Goal: Navigation & Orientation: Find specific page/section

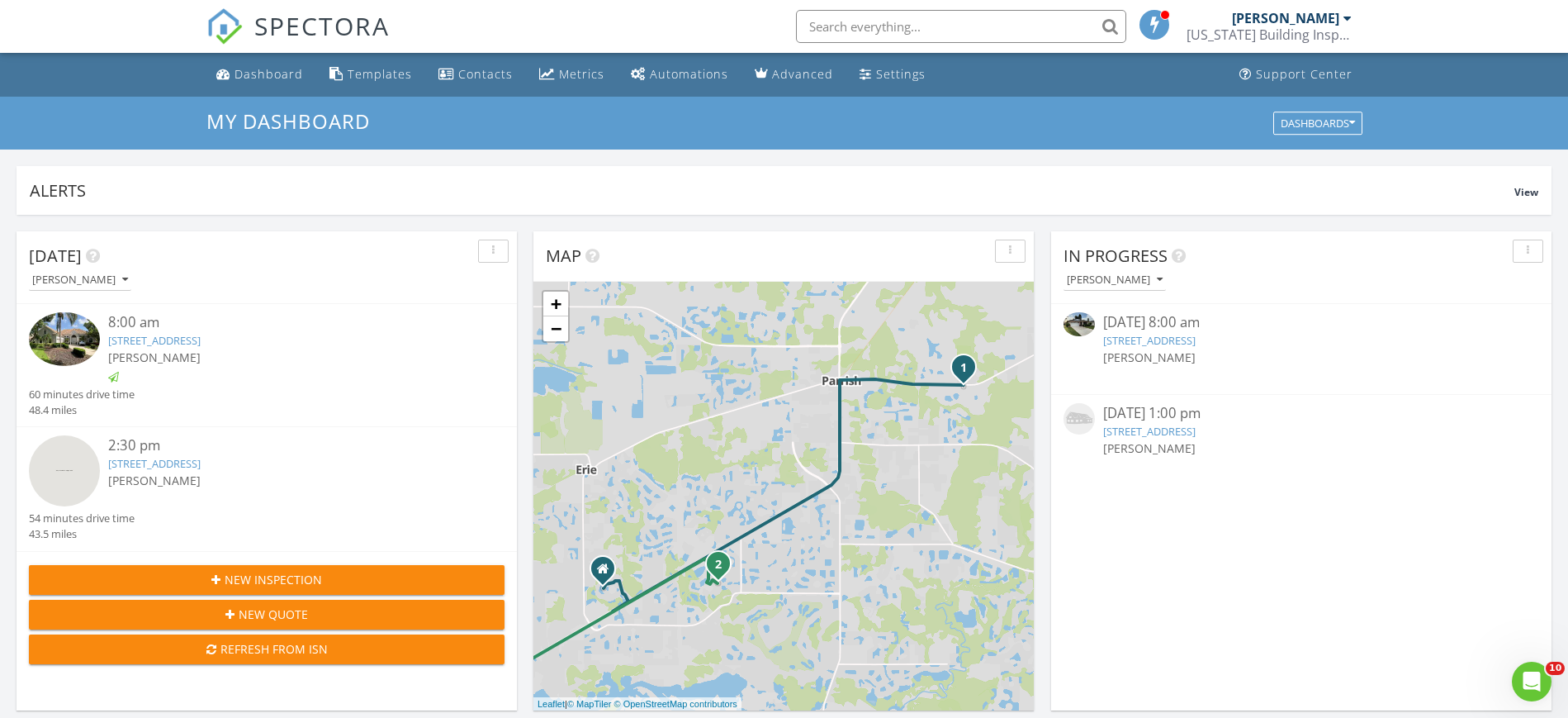
click at [897, 28] on input "text" at bounding box center [961, 27] width 330 height 33
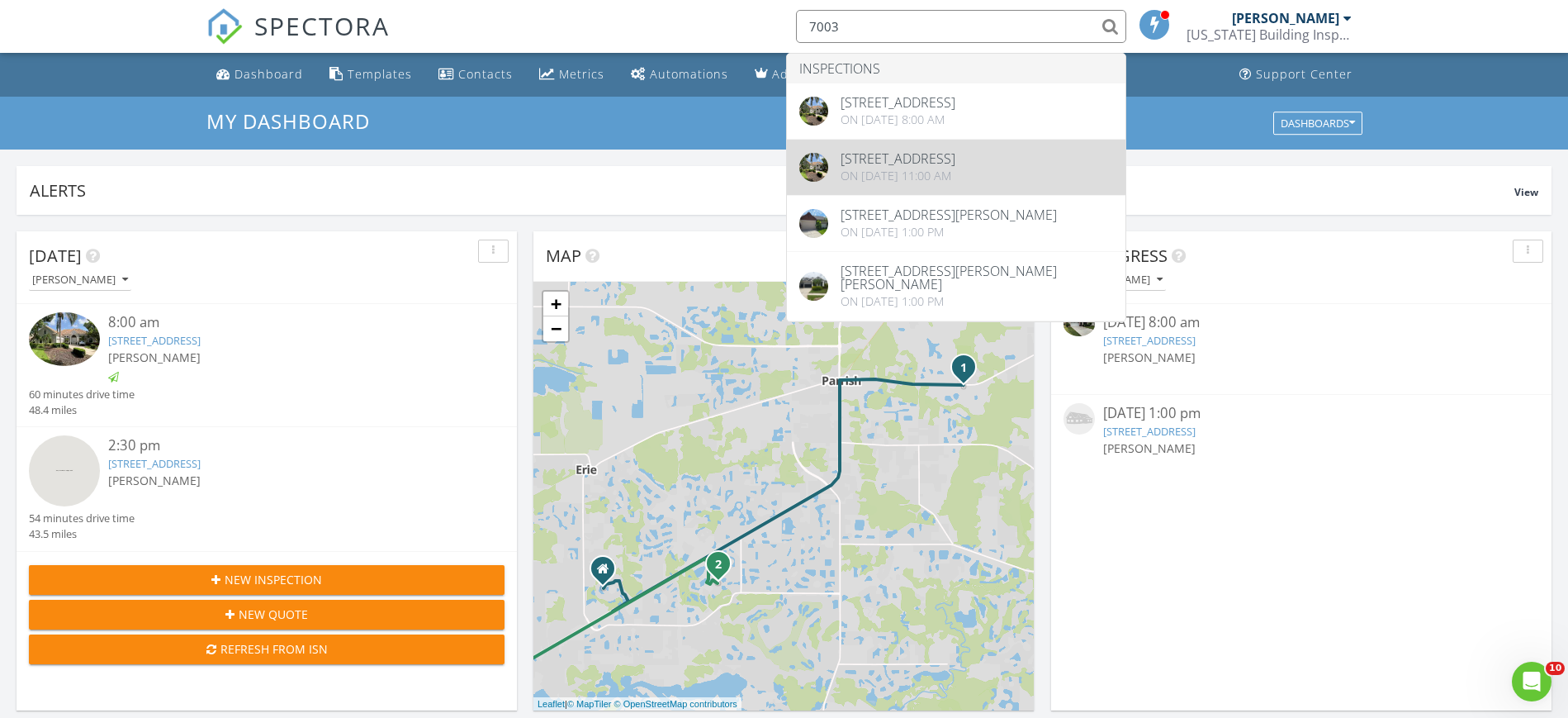
type input "7003"
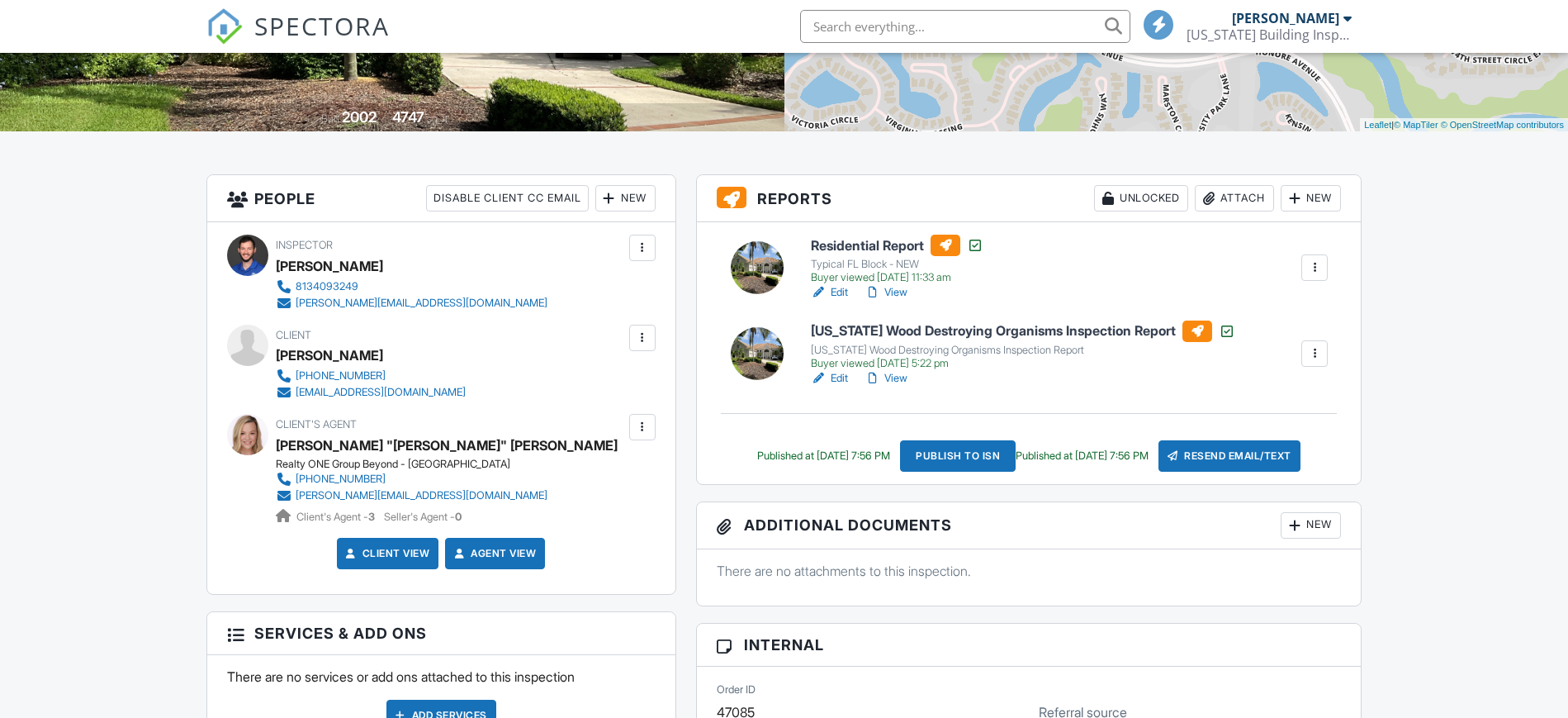
click at [1313, 275] on div at bounding box center [1315, 268] width 17 height 17
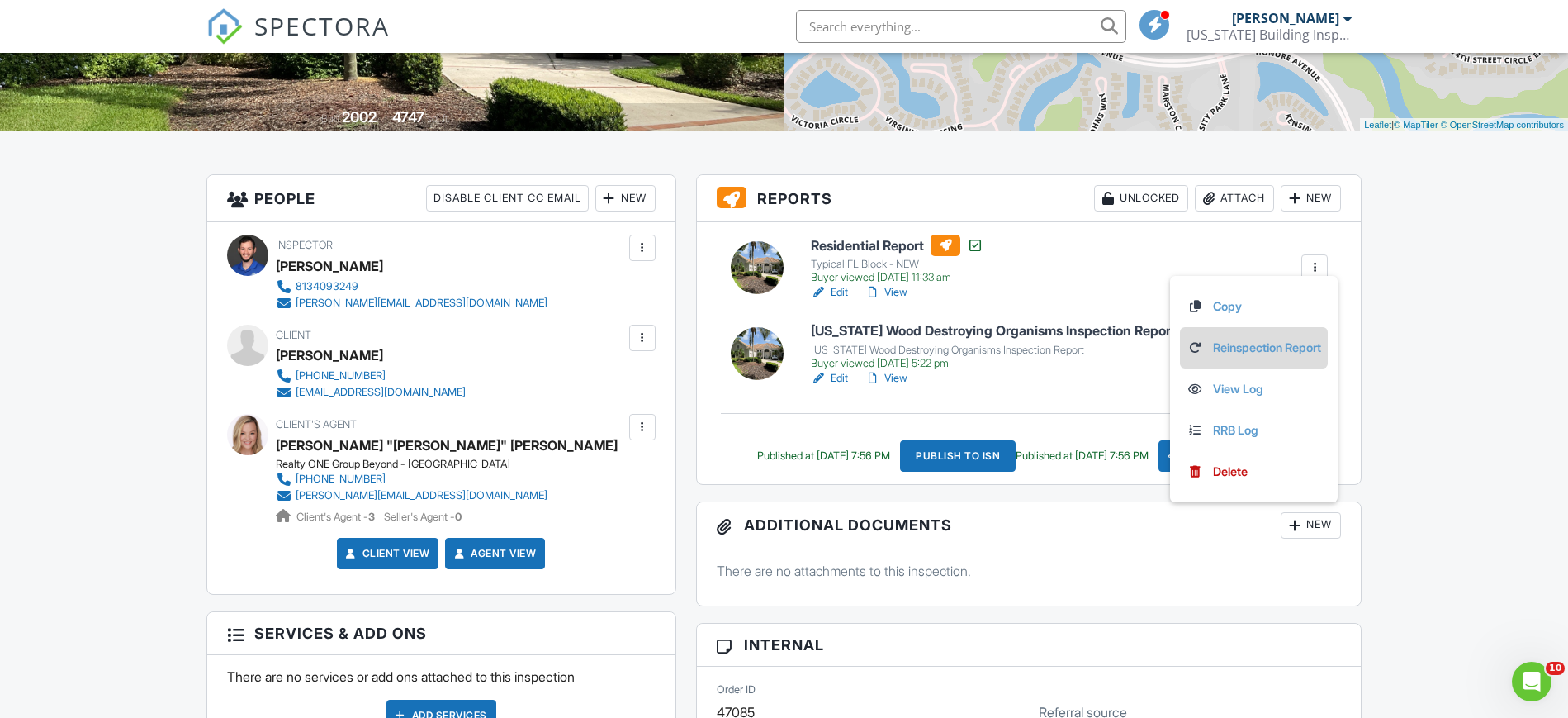
click at [1237, 348] on link "Reinspection Report" at bounding box center [1254, 347] width 134 height 18
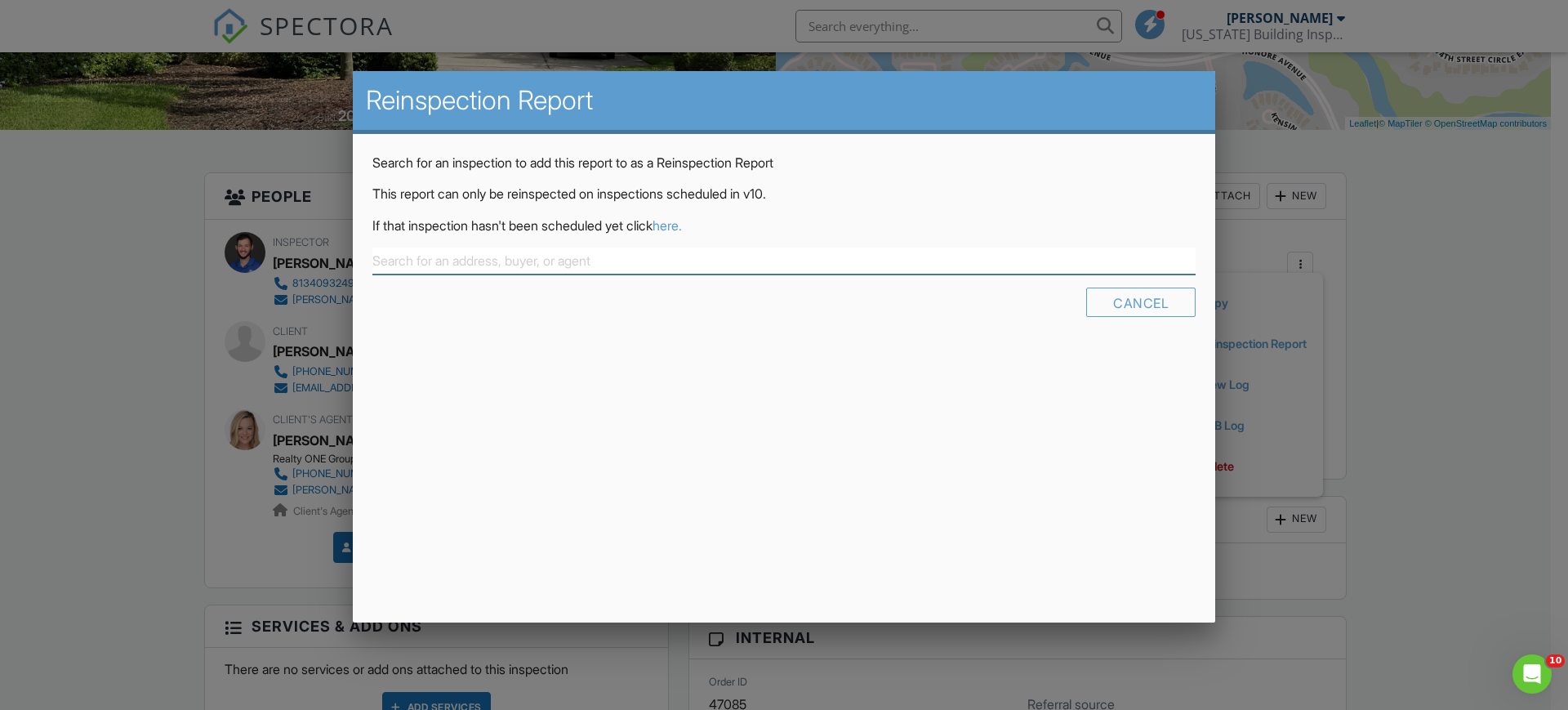
click at [509, 252] on input "text" at bounding box center [784, 261] width 823 height 27
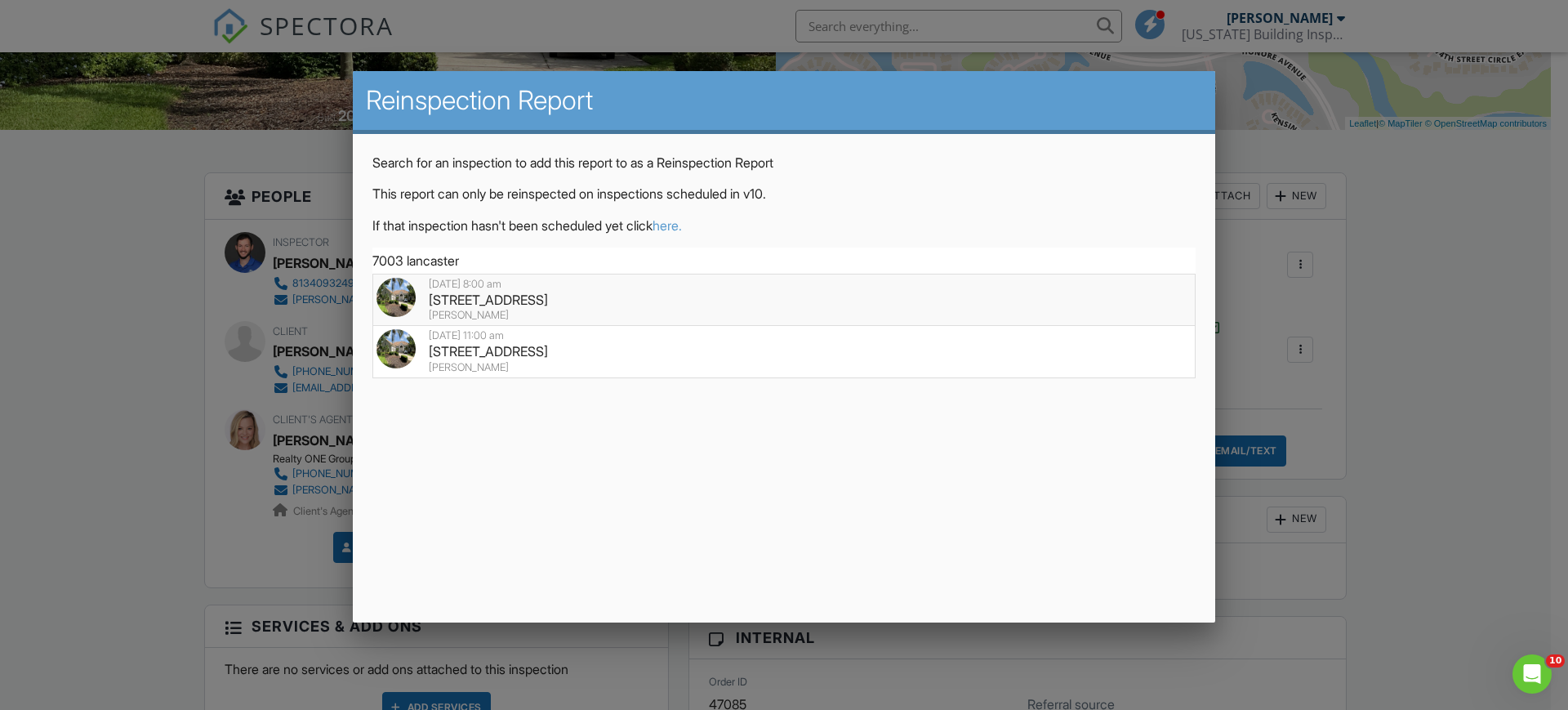
click at [499, 303] on div "7003 Lancaster Ct, Bradenton, FL 34201" at bounding box center [784, 300] width 815 height 18
type input "7003 Lancaster Ct, Bradenton, FL 34201"
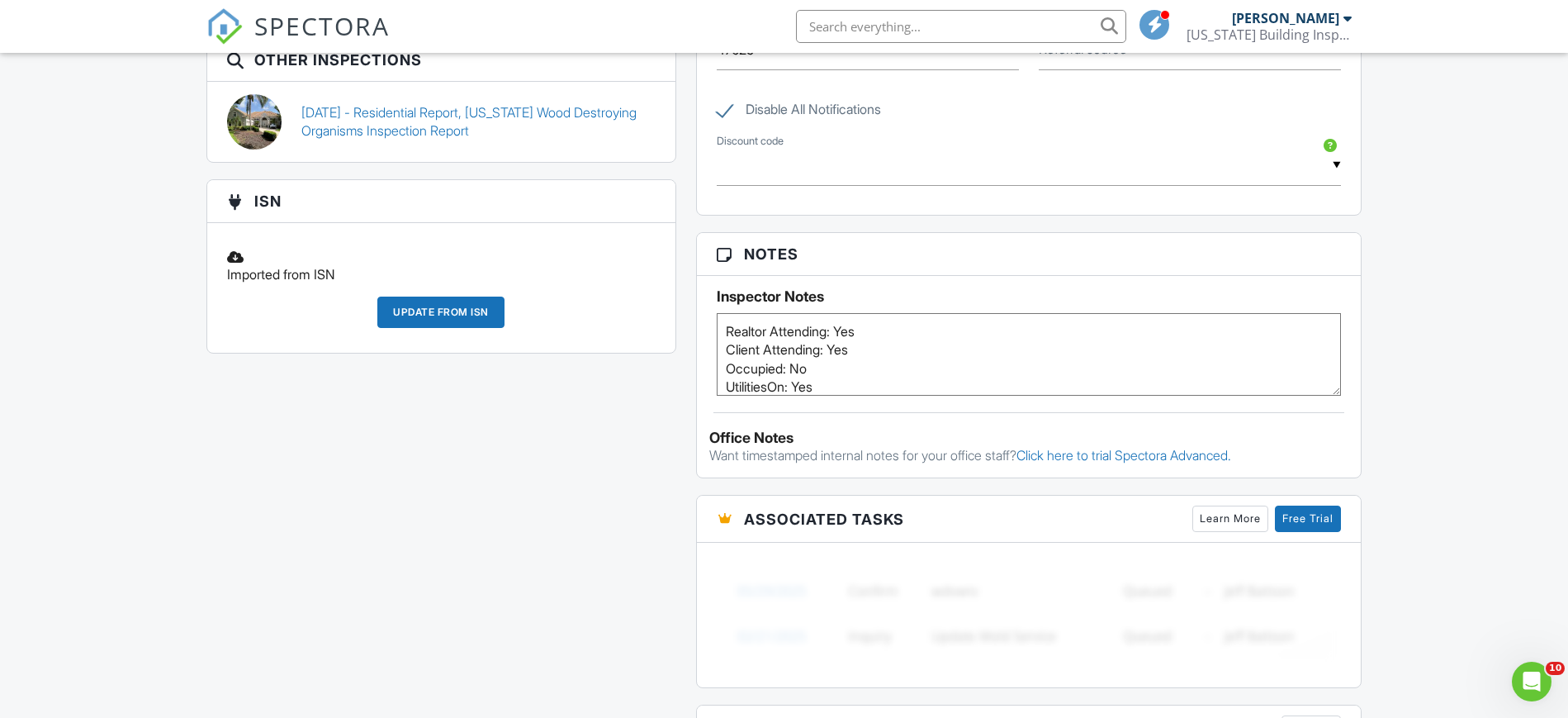
scroll to position [723, 0]
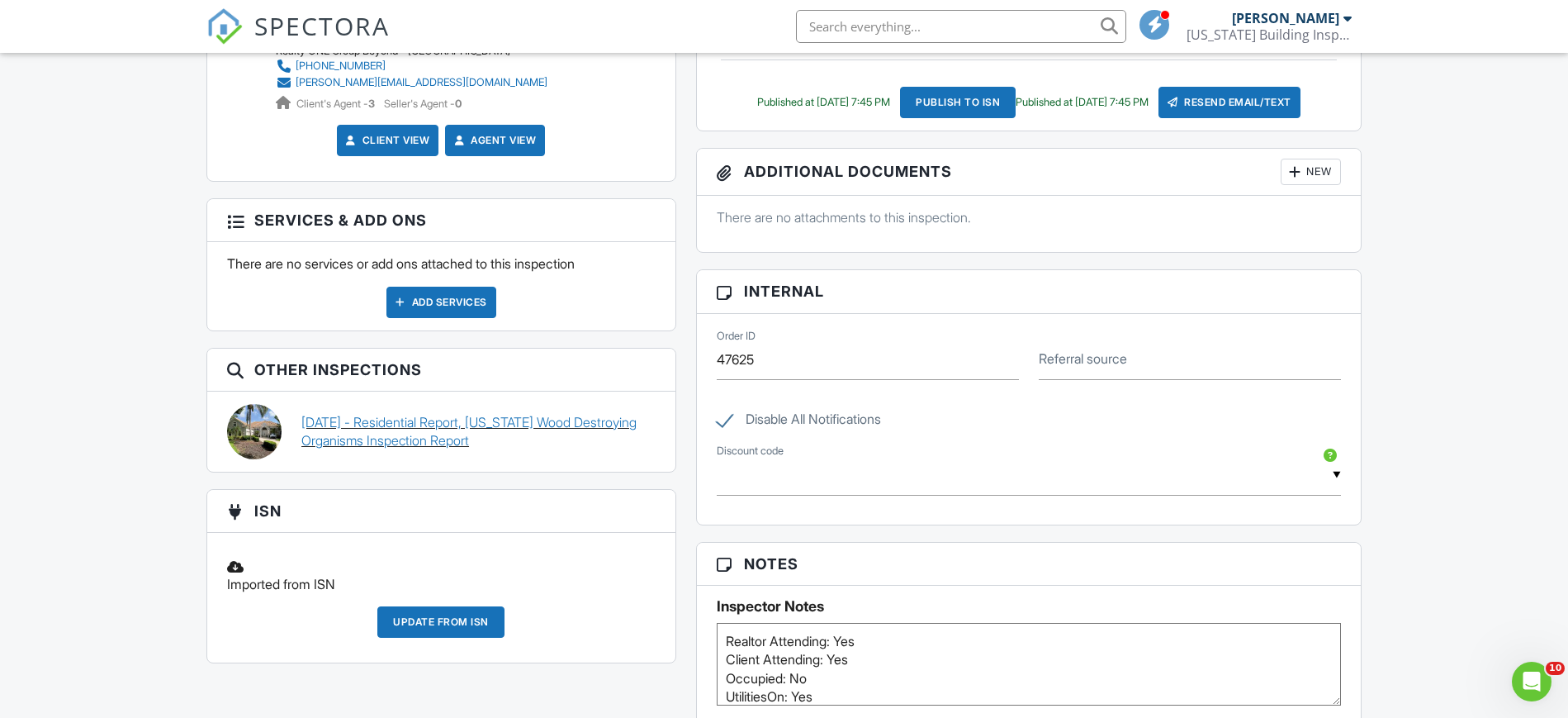
click at [400, 425] on link "07/25/2025 - Residential Report, Florida Wood Destroying Organisms Inspection R…" at bounding box center [478, 431] width 354 height 37
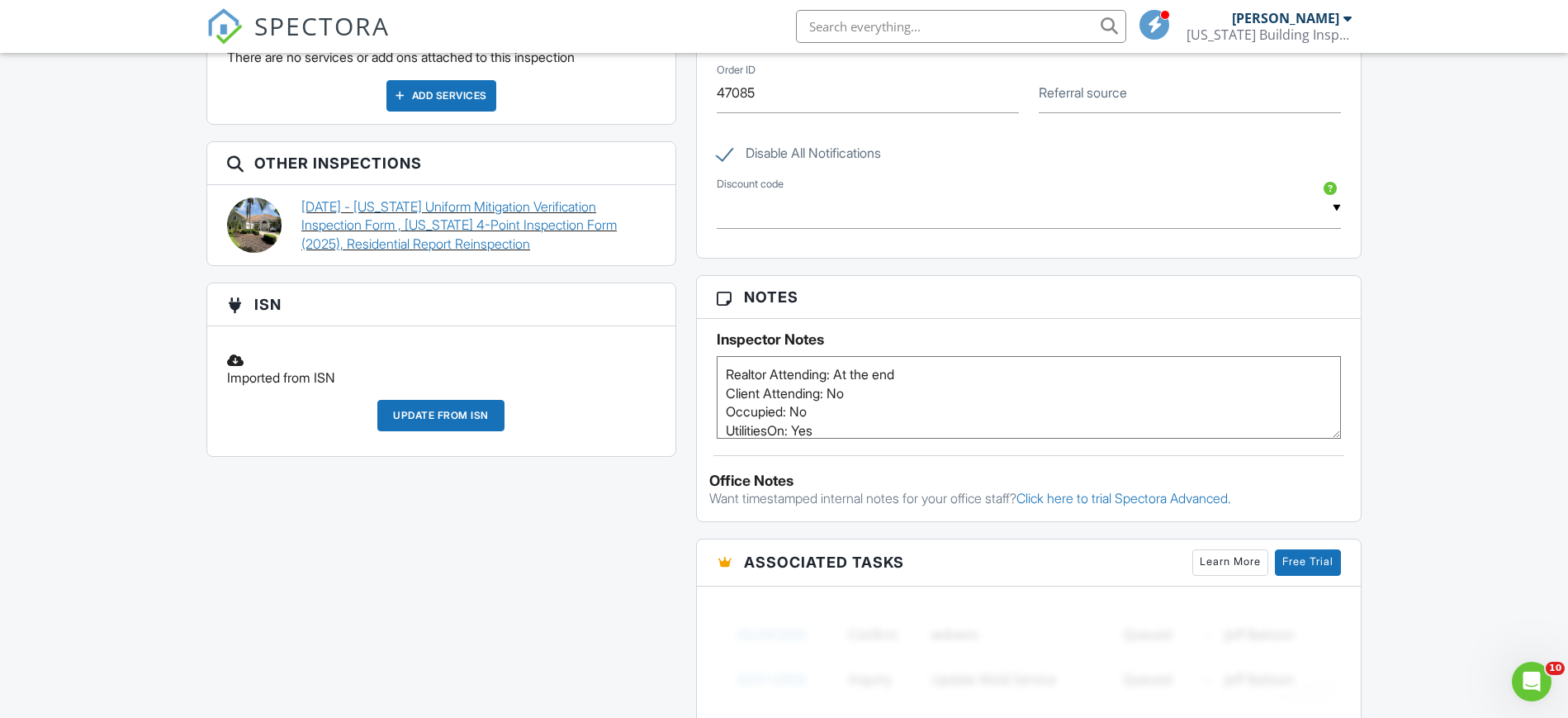
click at [394, 206] on link "08/28/2025 - Florida Uniform Mitigation Verification Inspection Form , Florida …" at bounding box center [478, 225] width 354 height 56
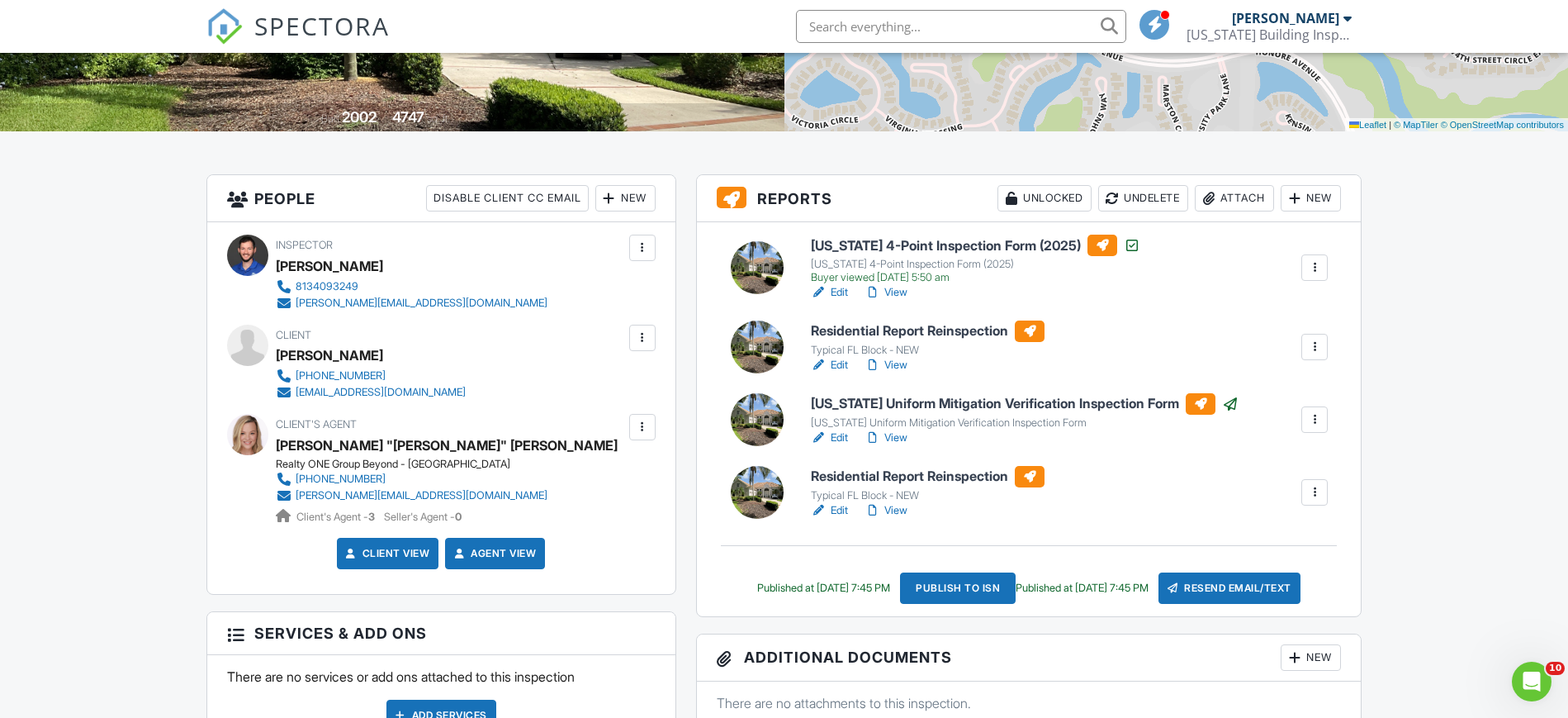
click at [887, 505] on link "View" at bounding box center [886, 511] width 43 height 17
click at [1317, 347] on div at bounding box center [1315, 347] width 17 height 17
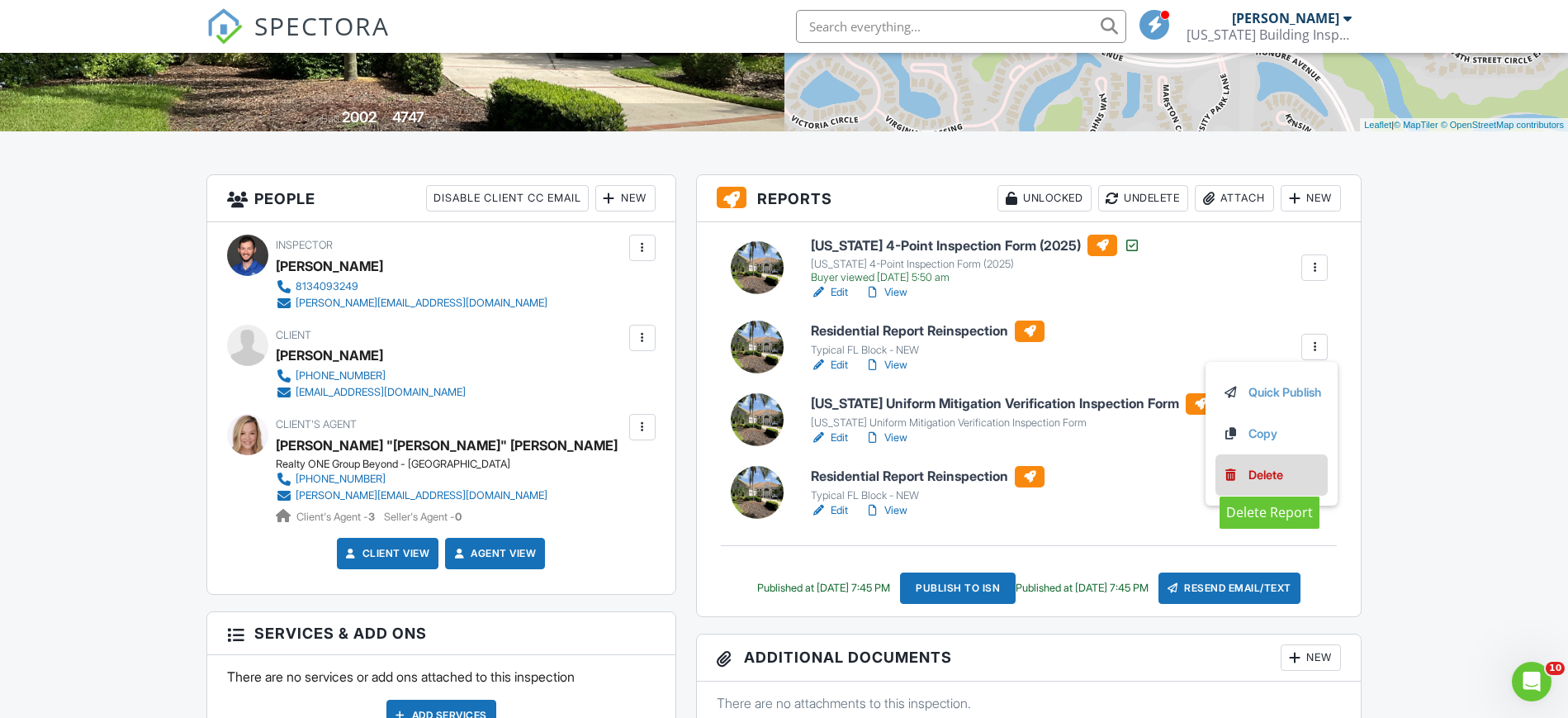
click at [1269, 470] on div "Delete" at bounding box center [1266, 475] width 35 height 18
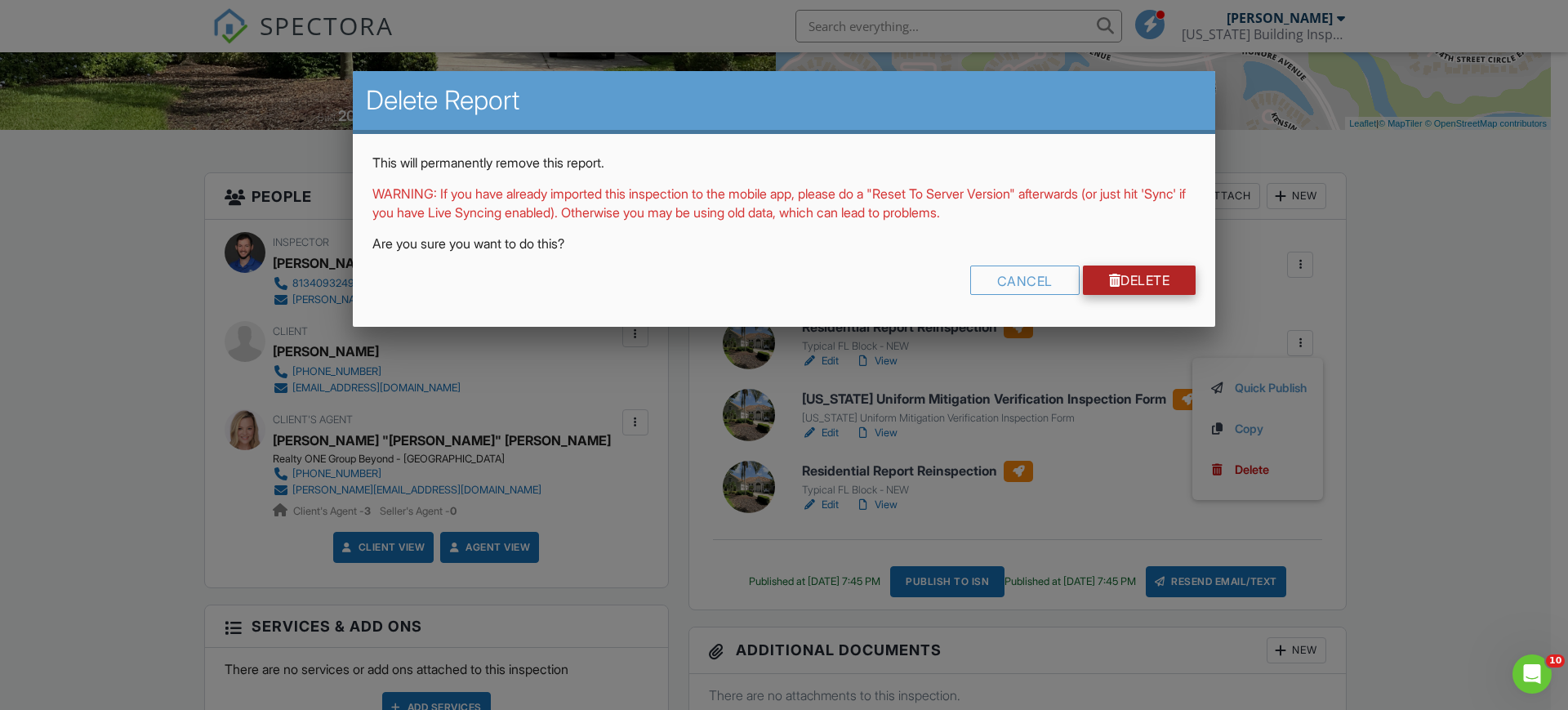
click at [1149, 283] on link "Delete" at bounding box center [1140, 280] width 113 height 30
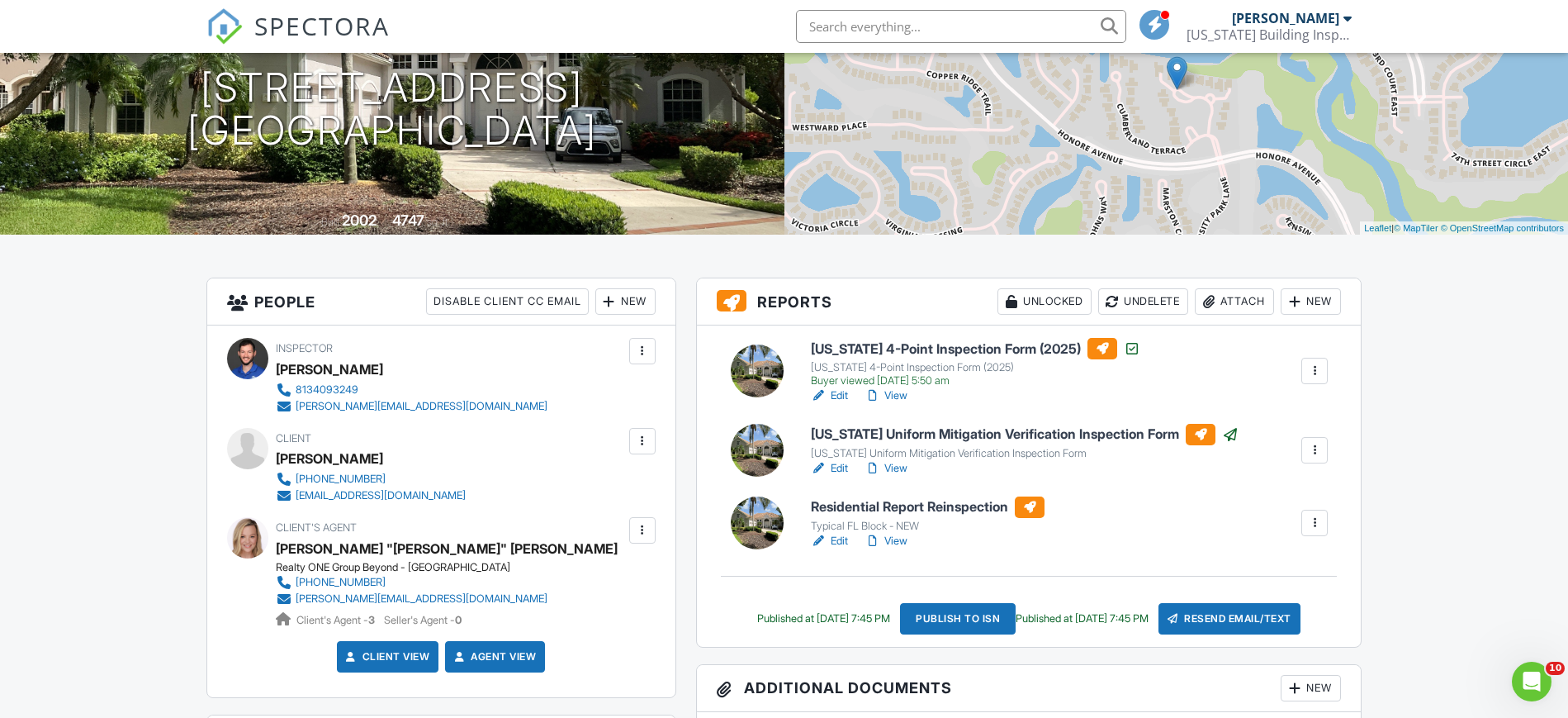
click at [837, 541] on link "Edit" at bounding box center [829, 541] width 37 height 17
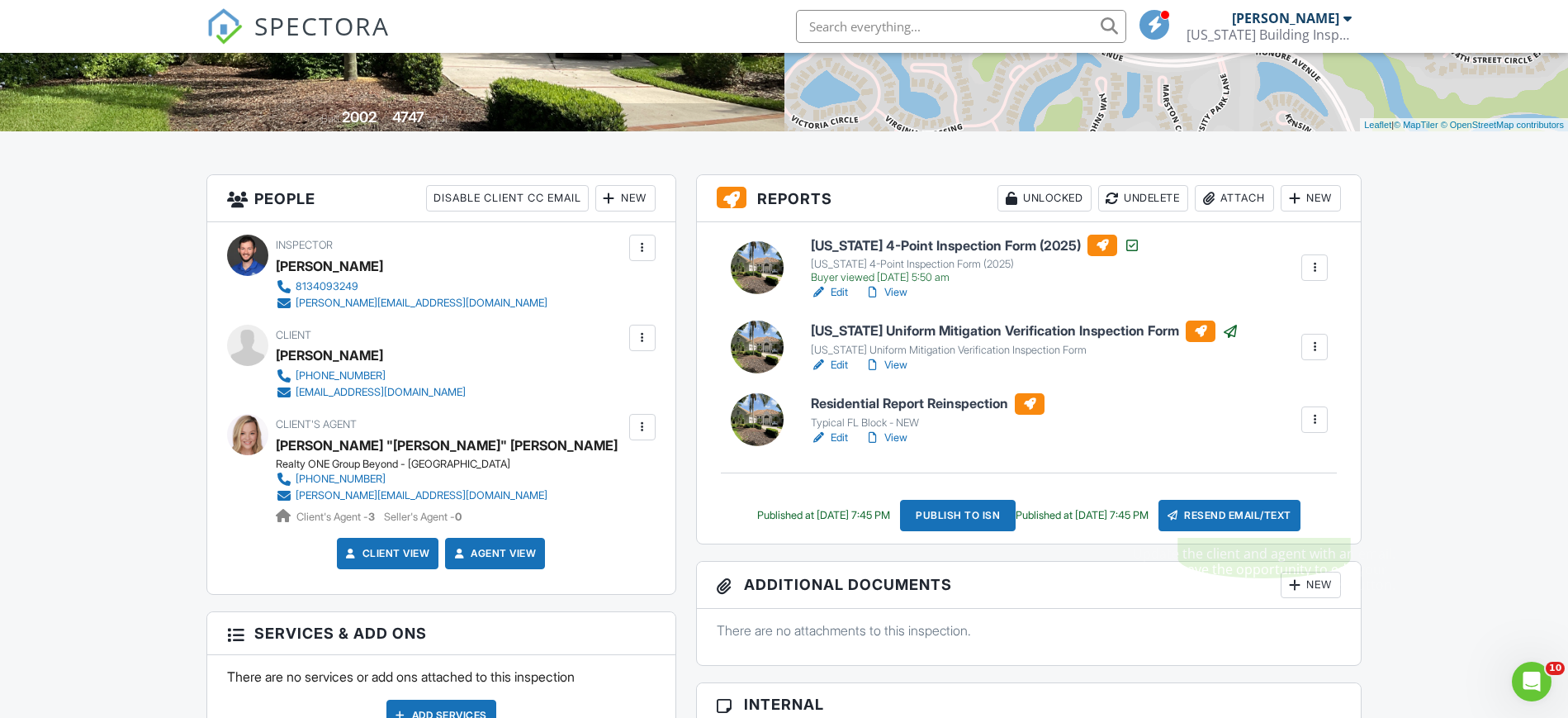
click at [1263, 517] on div "Resend Email/Text" at bounding box center [1229, 516] width 142 height 32
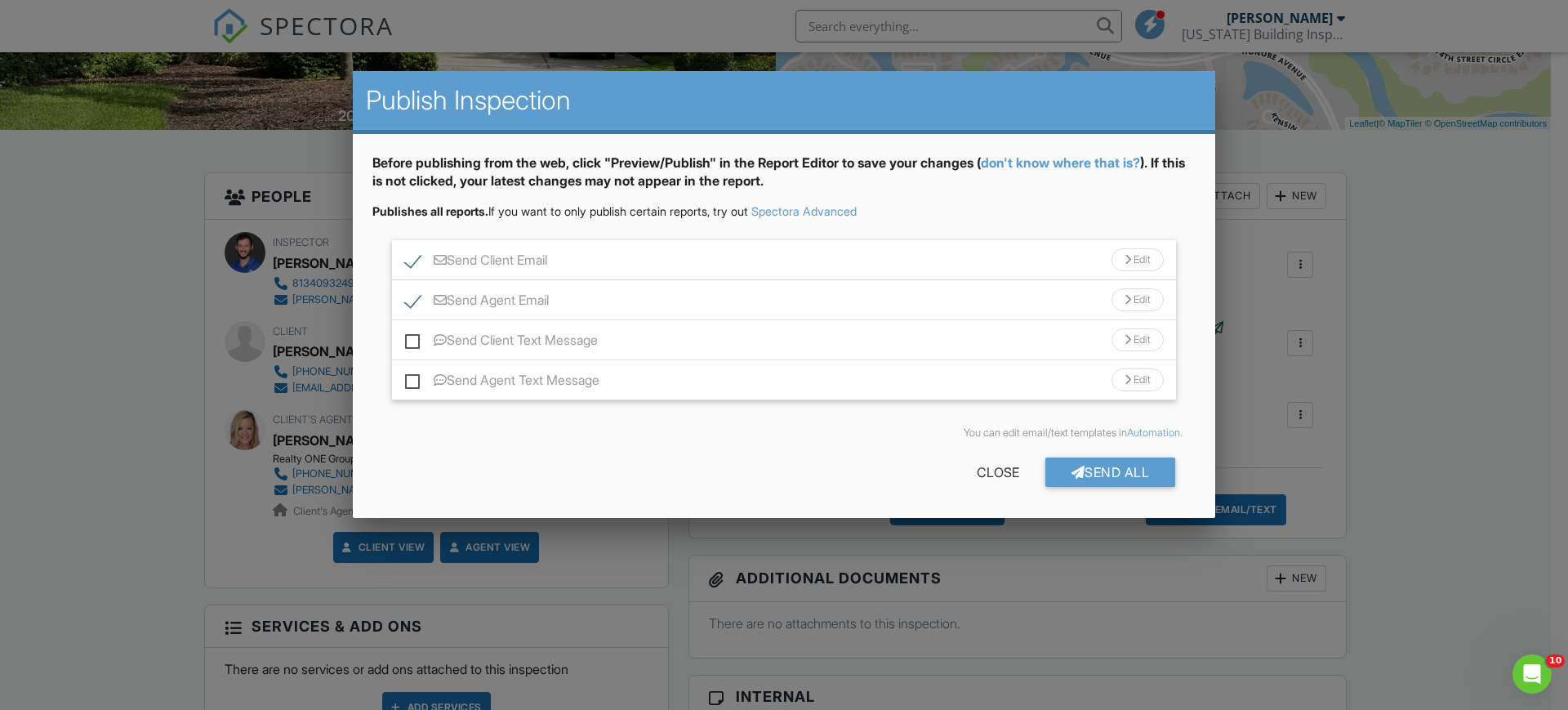
click at [419, 303] on label "Send Agent Email" at bounding box center [476, 303] width 144 height 20
checkbox input "false"
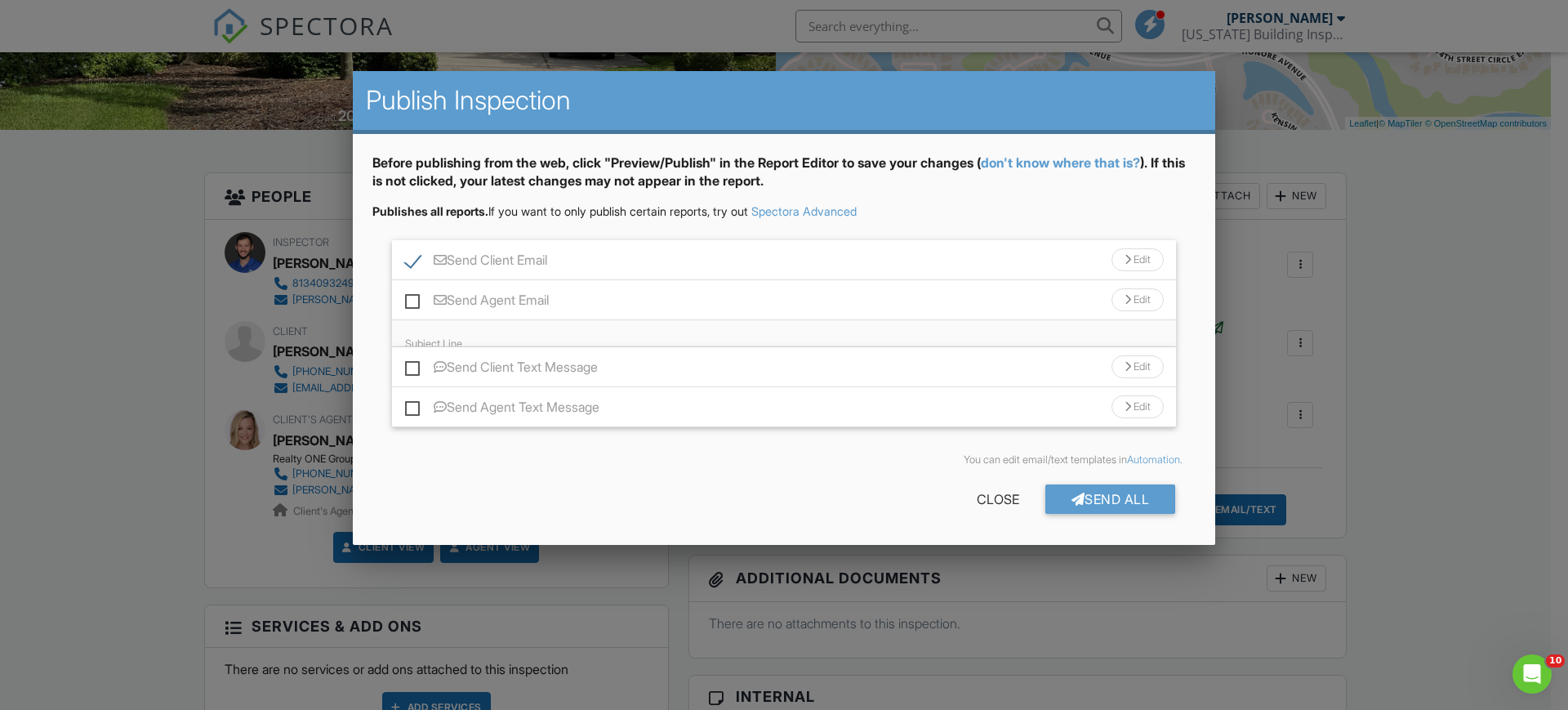
click at [407, 266] on label "Send Client Email" at bounding box center [476, 262] width 142 height 20
checkbox input "false"
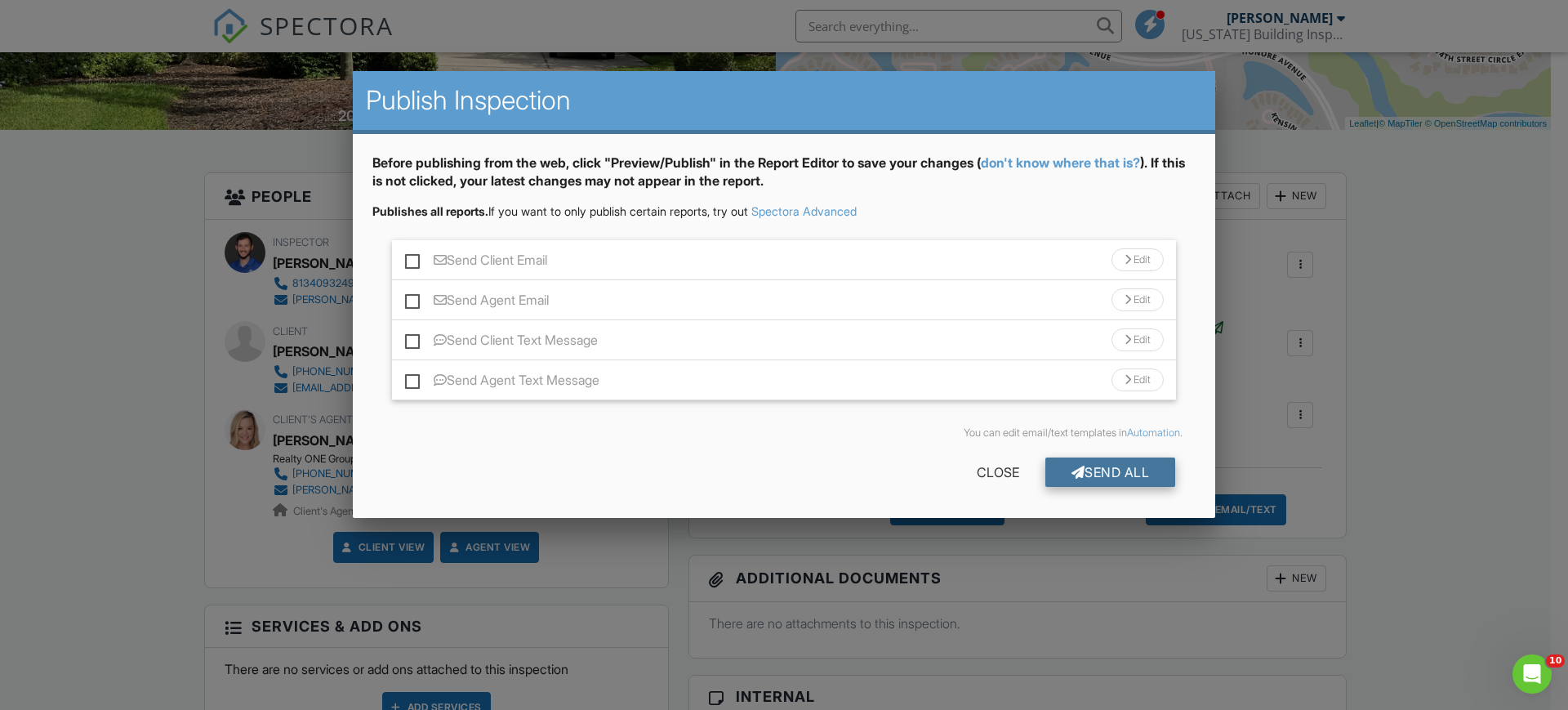
click at [1148, 471] on div "Send All" at bounding box center [1110, 472] width 130 height 30
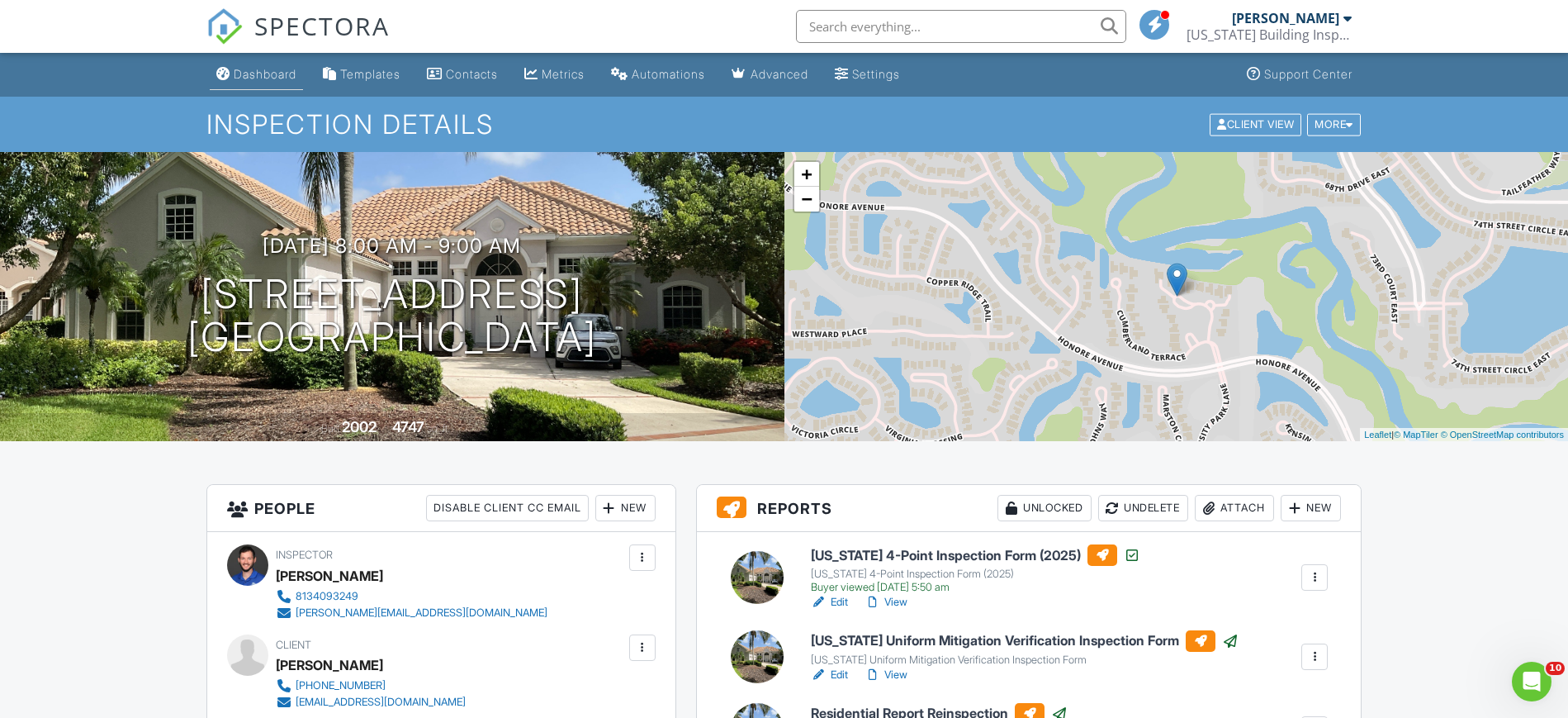
click at [250, 78] on div "Dashboard" at bounding box center [265, 74] width 63 height 14
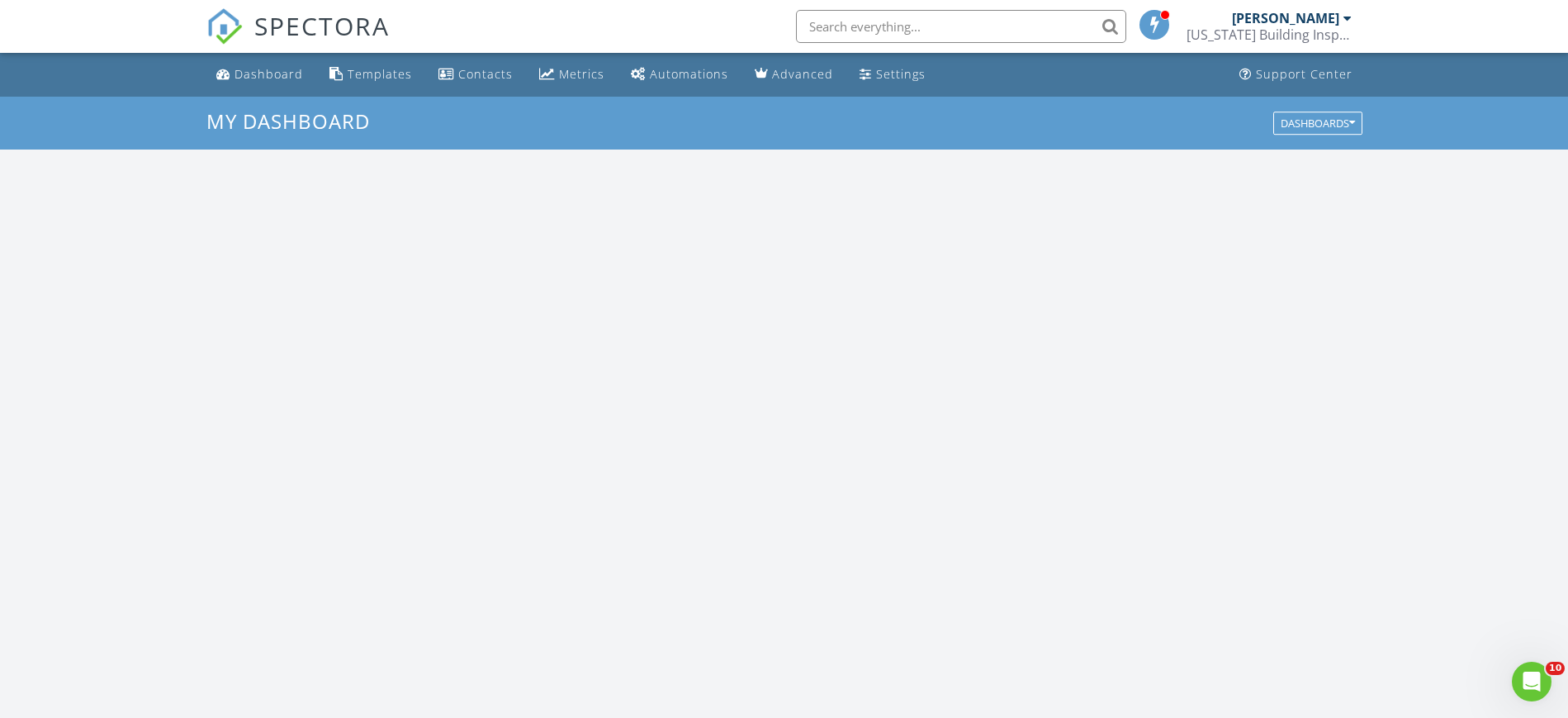
scroll to position [1539, 1604]
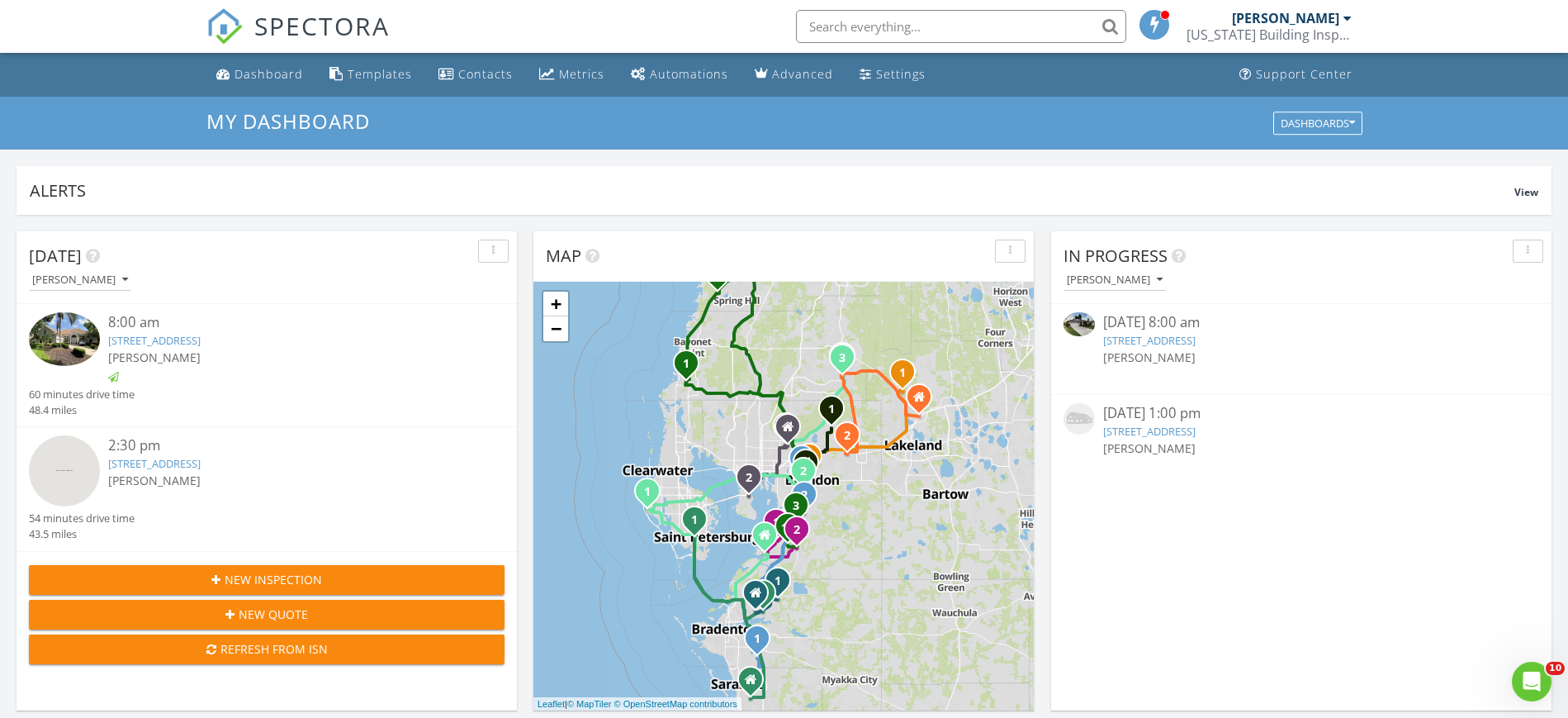
click at [201, 467] on link "[STREET_ADDRESS]" at bounding box center [154, 463] width 93 height 15
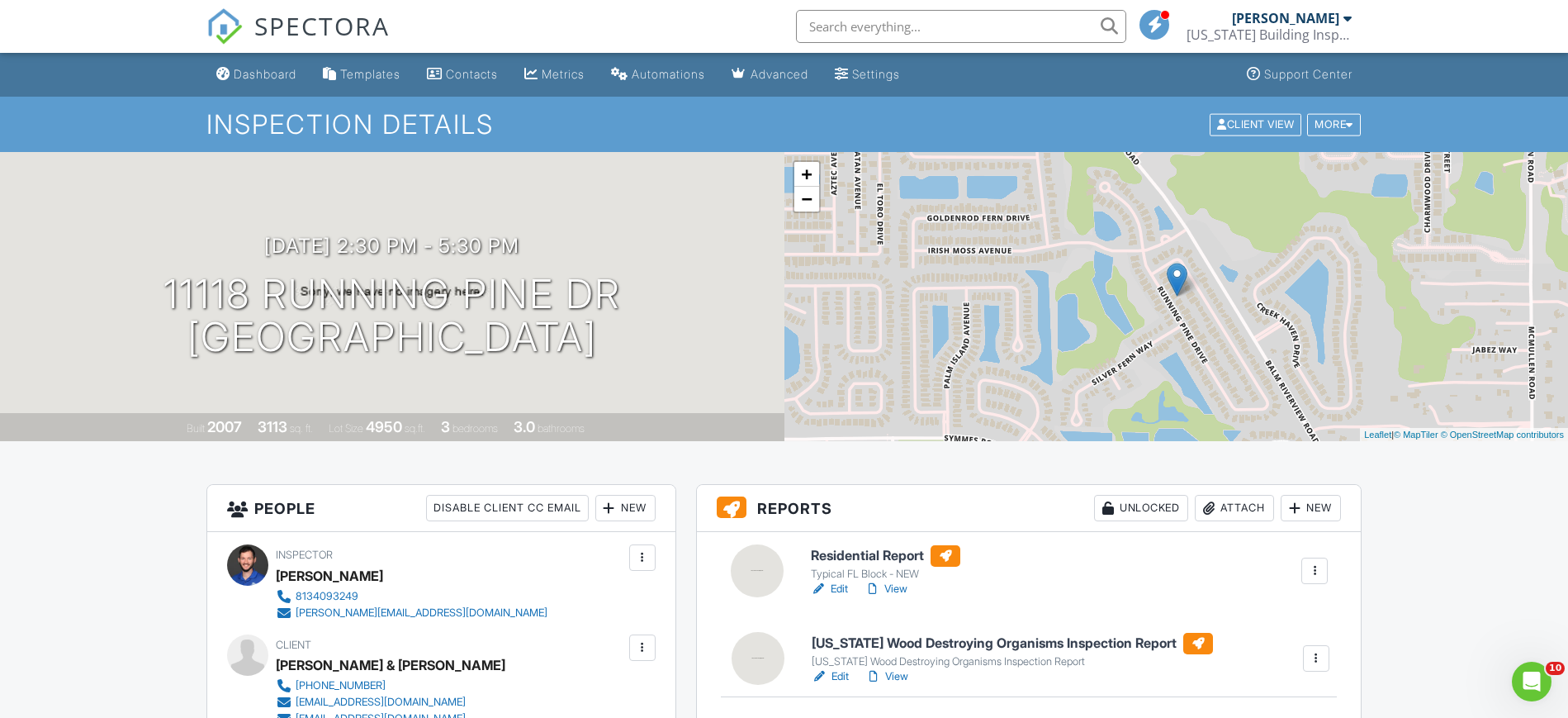
drag, startPoint x: 1316, startPoint y: 575, endPoint x: 1260, endPoint y: 653, distance: 96.0
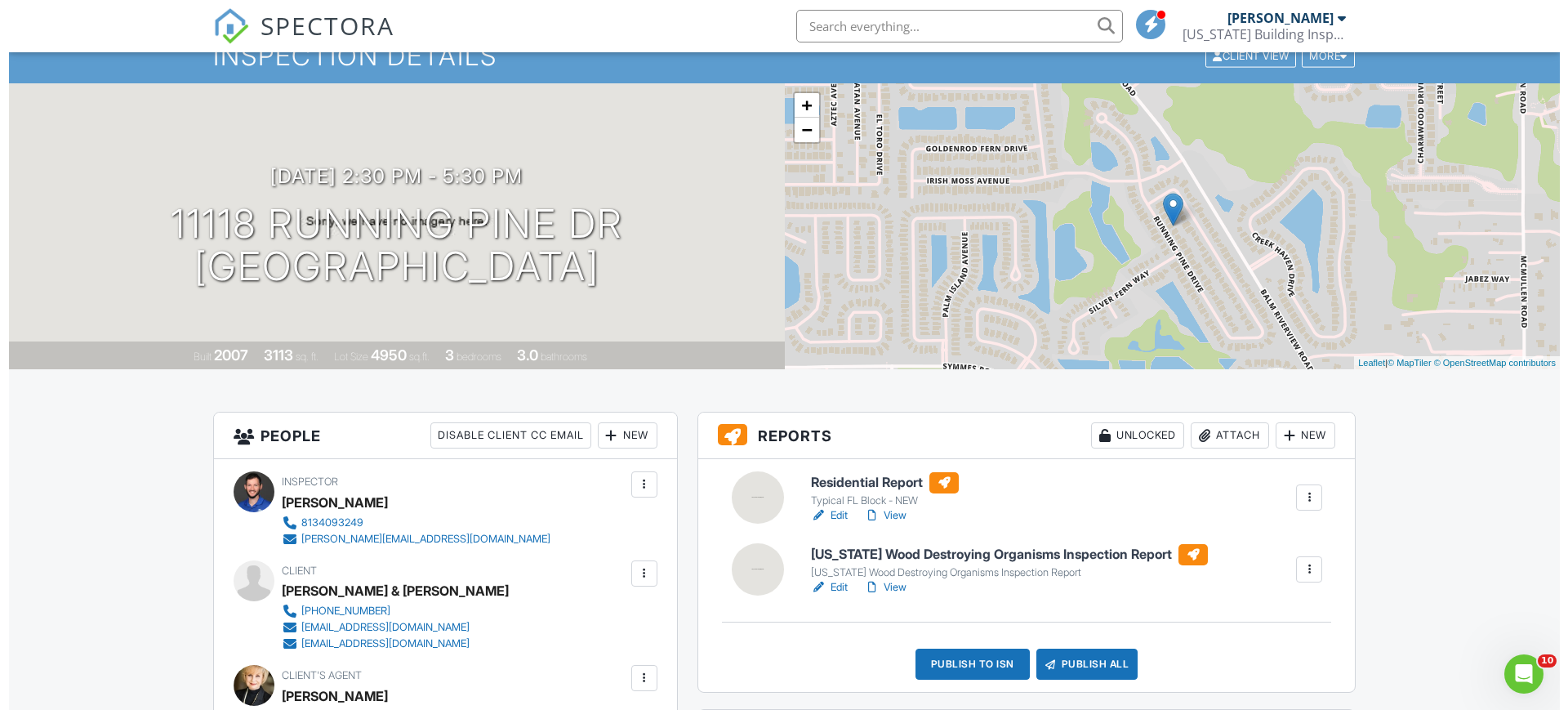
scroll to position [102, 0]
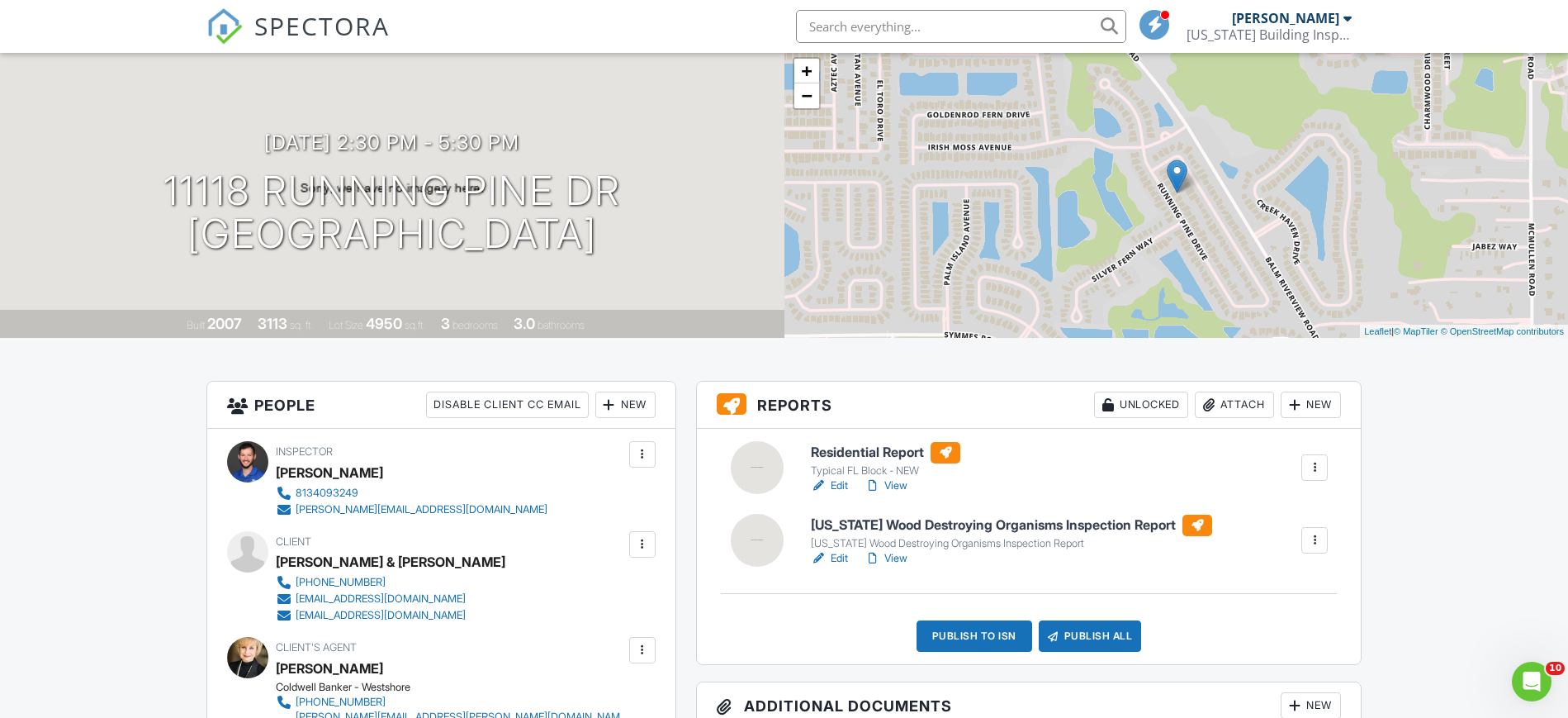
click at [1300, 399] on div at bounding box center [1295, 405] width 17 height 17
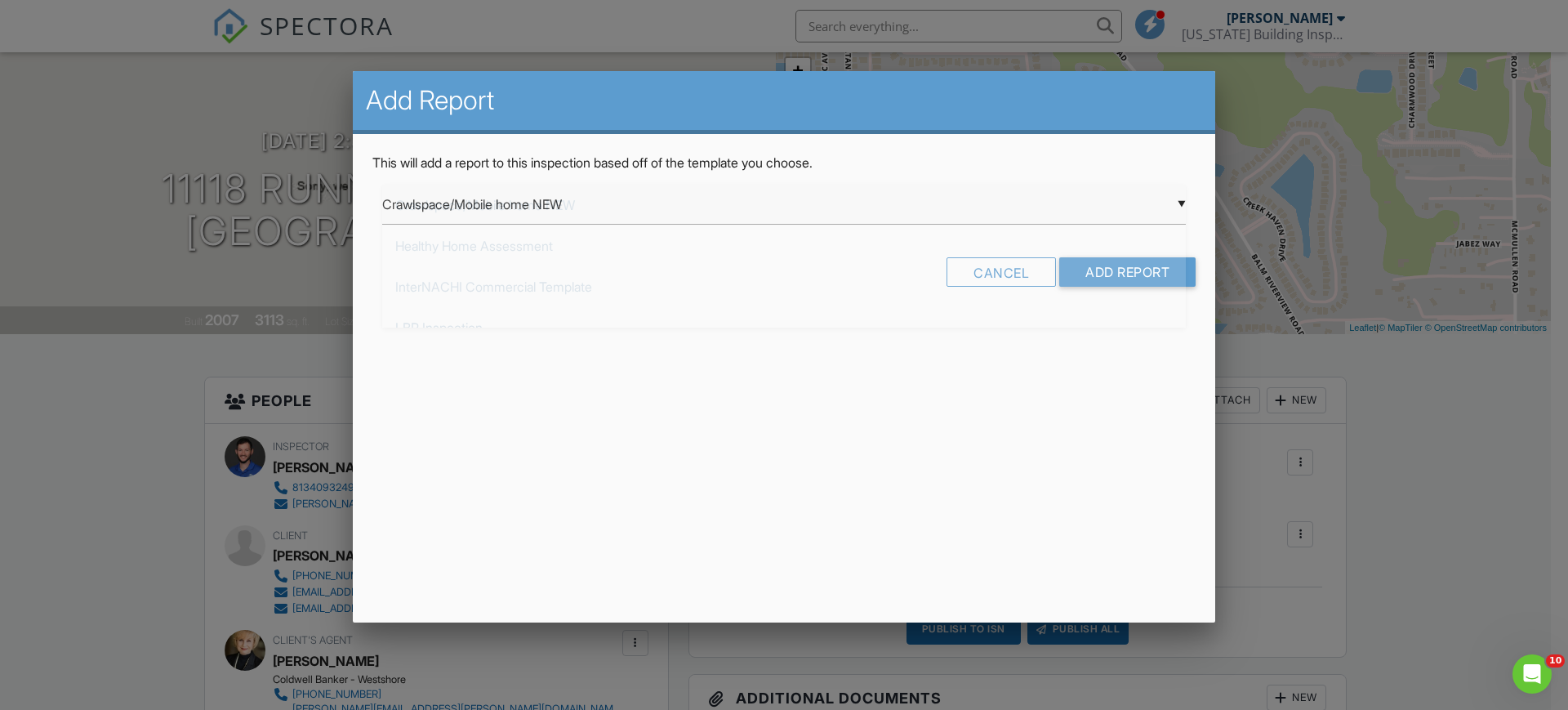
click at [535, 203] on div "▼ Crawlspace/Mobile home NEW Crawlspace/Mobile home NEW Healthy Home Assessment…" at bounding box center [784, 204] width 804 height 40
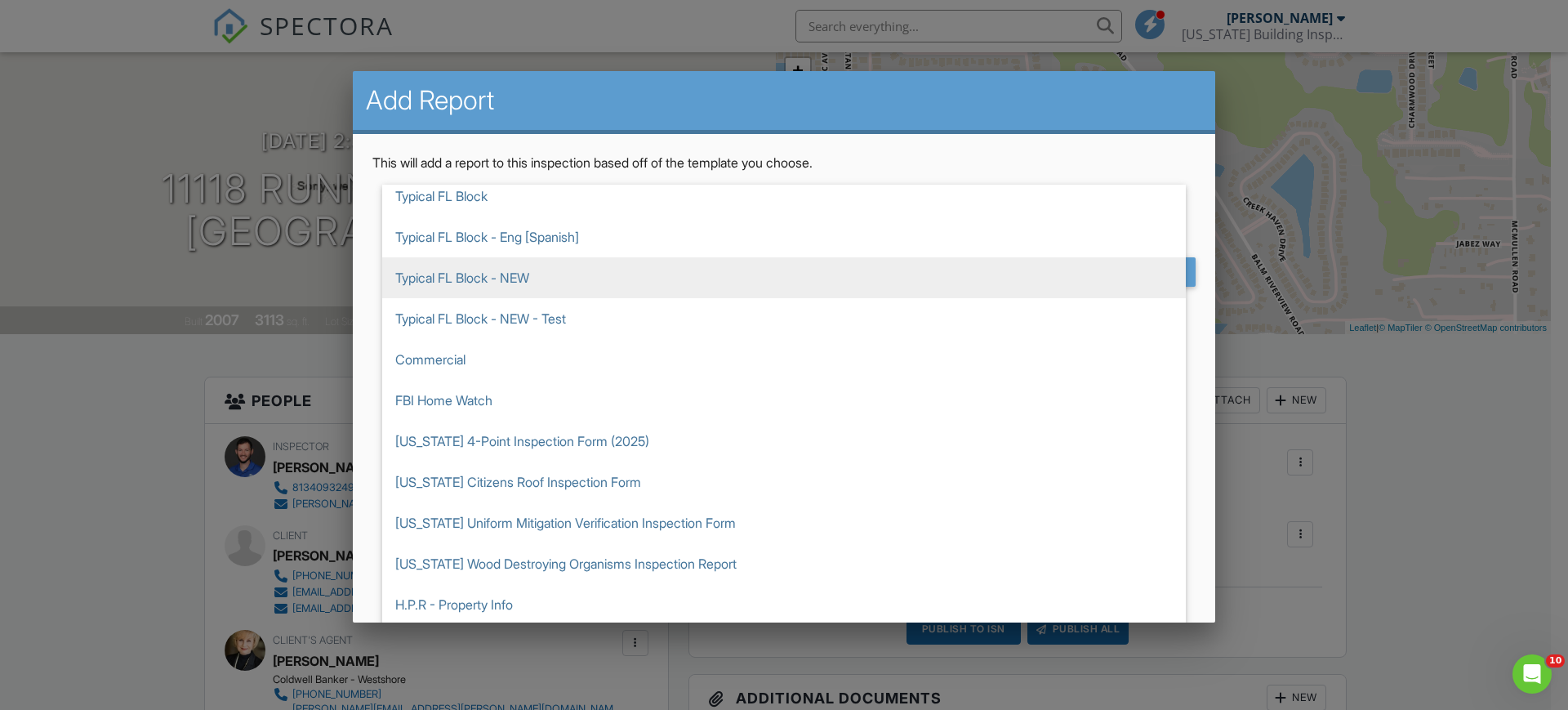
scroll to position [511, 0]
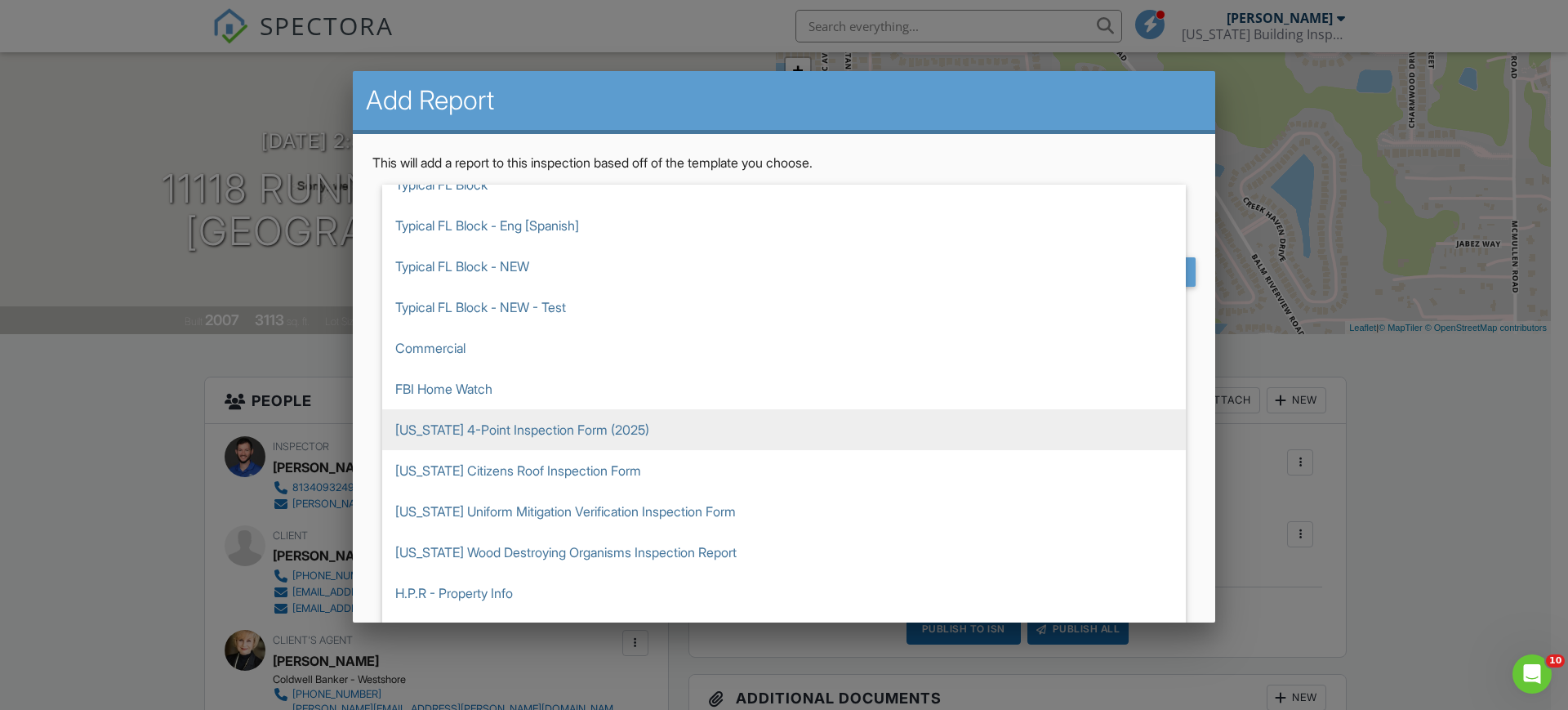
click at [526, 422] on span "[US_STATE] 4-Point Inspection Form (2025)" at bounding box center [784, 430] width 804 height 41
type input "[US_STATE] 4-Point Inspection Form (2025)"
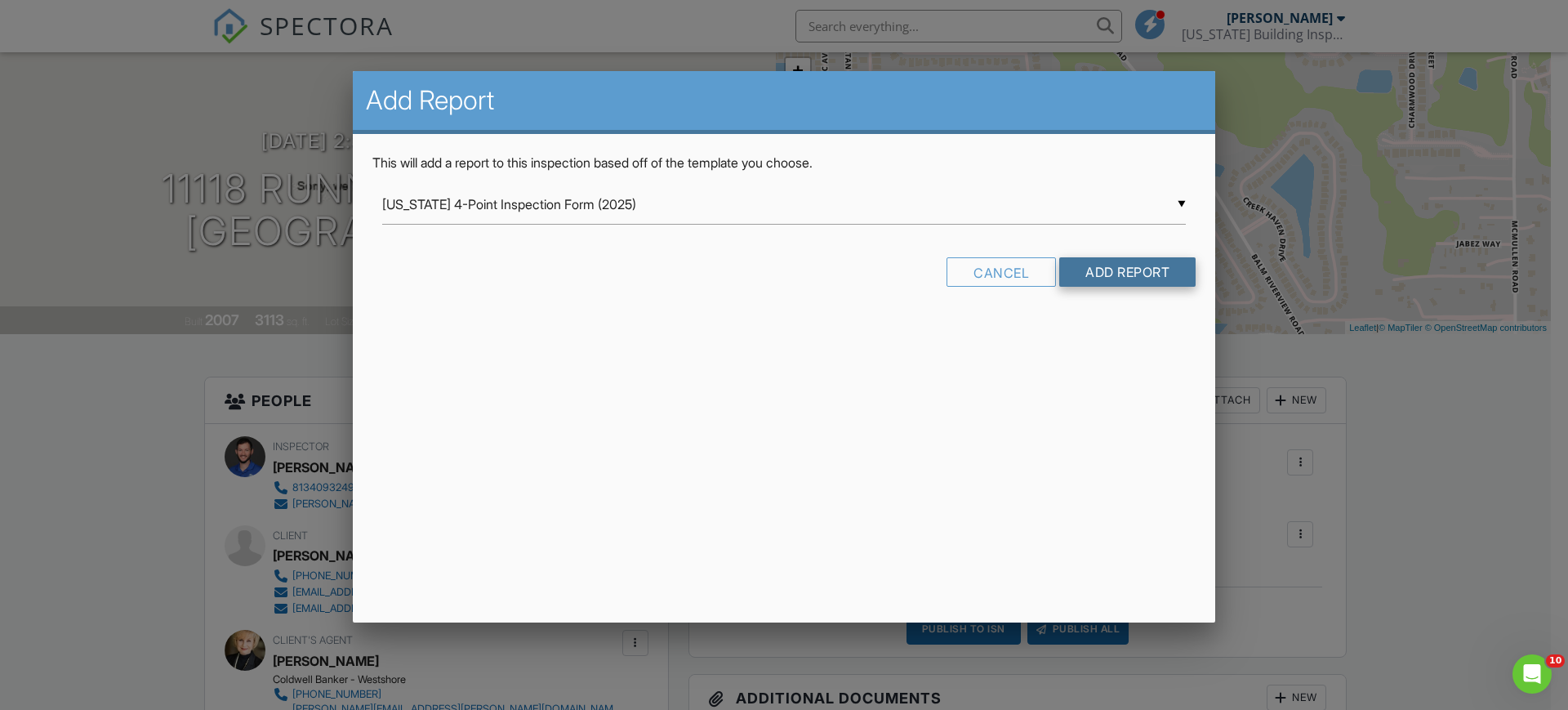
click at [1163, 276] on input "Add Report" at bounding box center [1128, 272] width 136 height 30
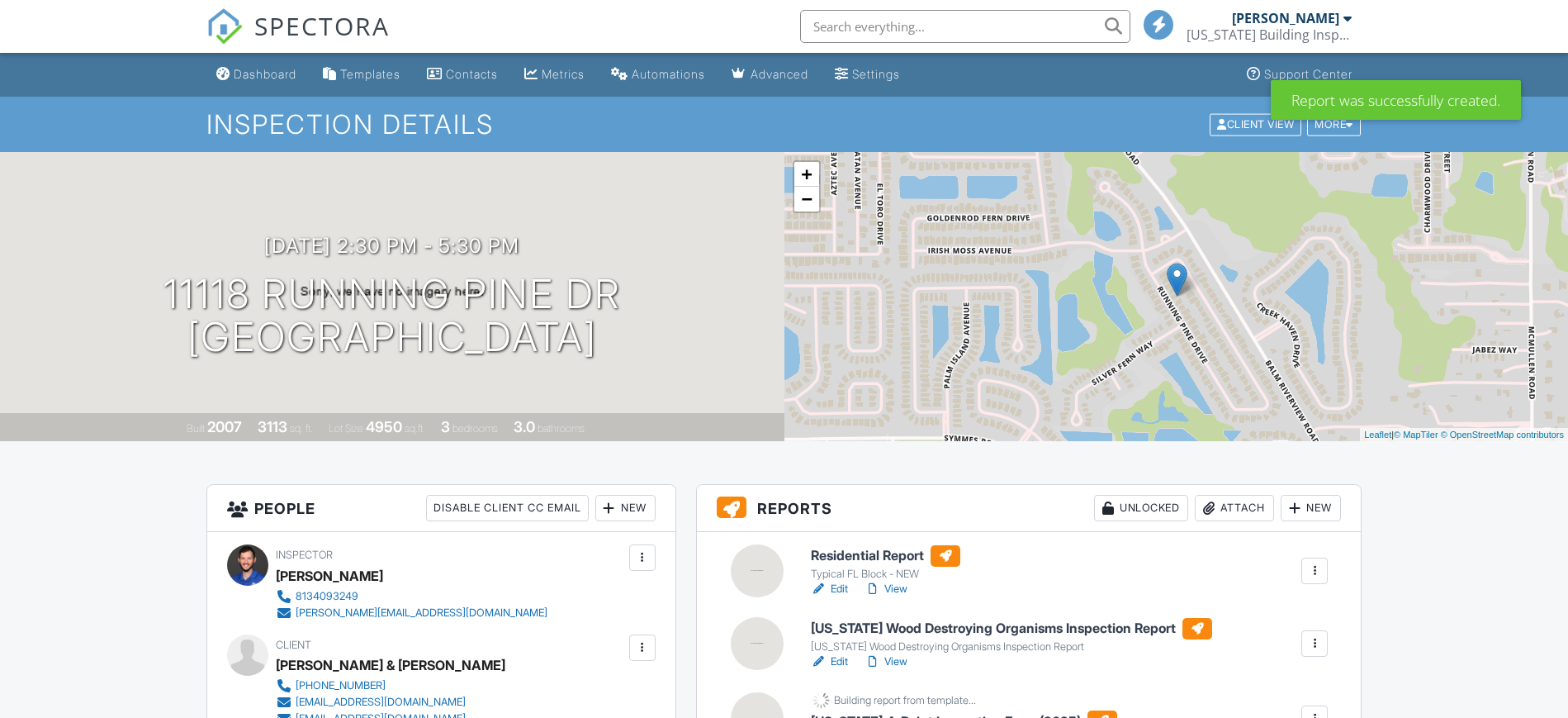
click at [1322, 508] on div "New" at bounding box center [1311, 508] width 61 height 27
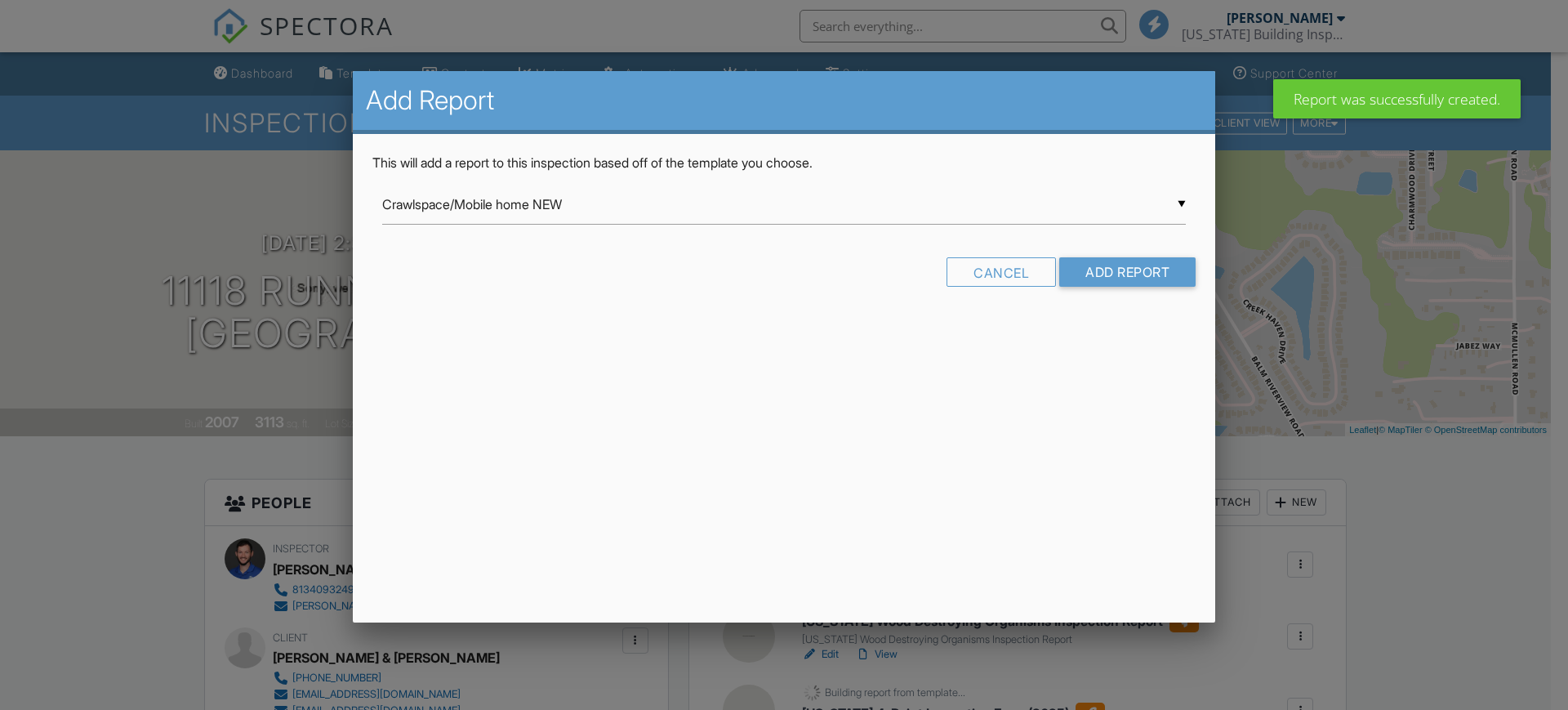
click at [654, 216] on div "▼ Crawlspace/Mobile home NEW Crawlspace/Mobile home NEW Healthy Home Assessment…" at bounding box center [784, 204] width 804 height 40
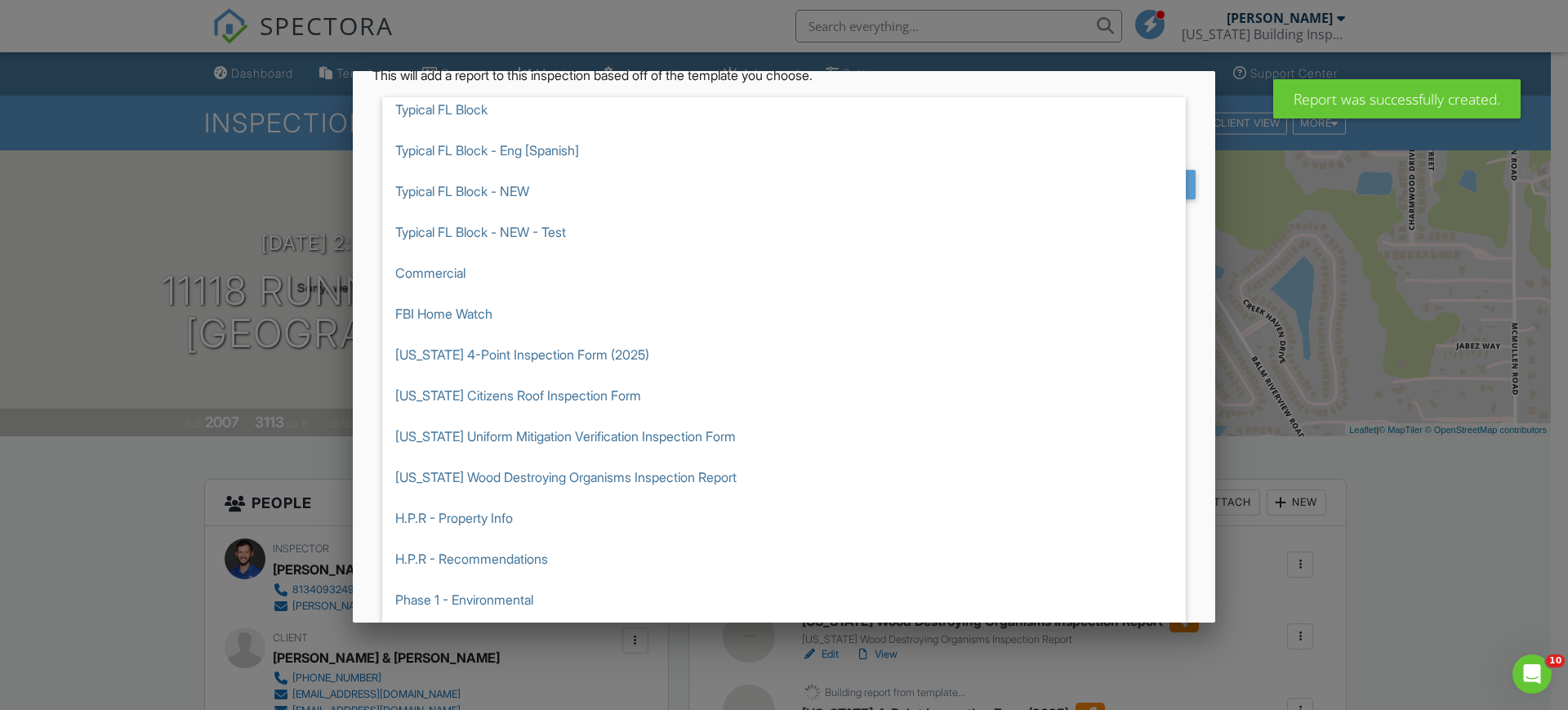
scroll to position [511, 0]
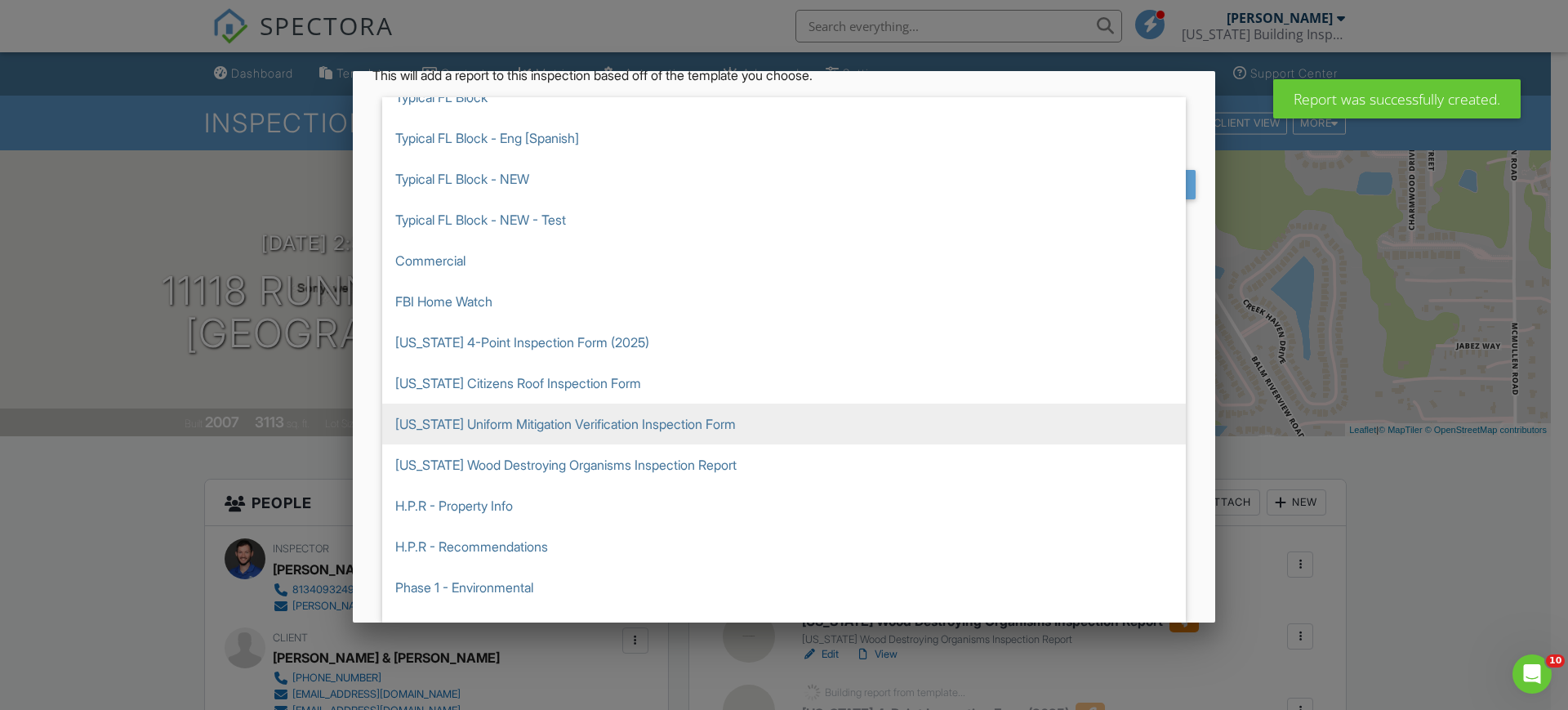
click at [563, 423] on span "[US_STATE] Uniform Mitigation Verification Inspection Form" at bounding box center [784, 424] width 804 height 41
type input "[US_STATE] Uniform Mitigation Verification Inspection Form"
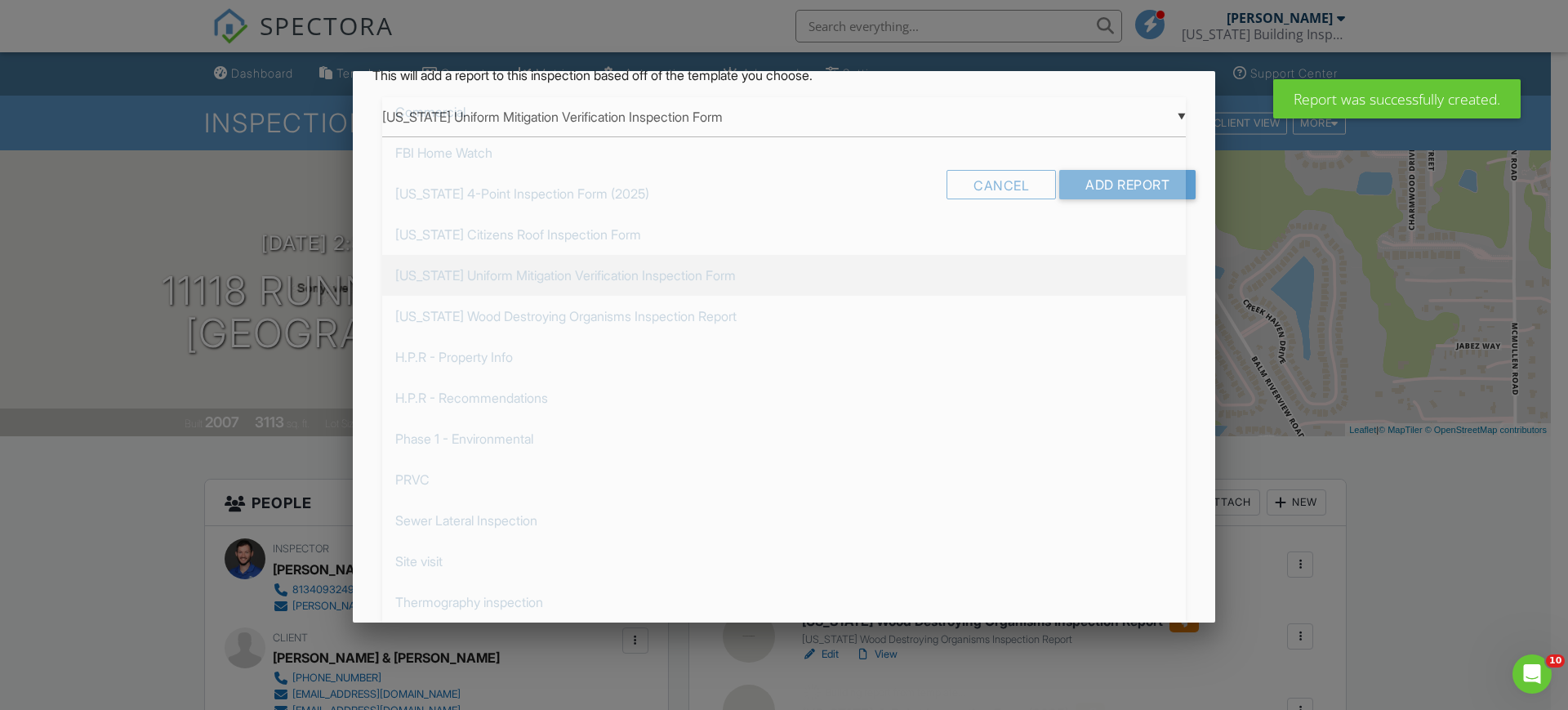
scroll to position [0, 0]
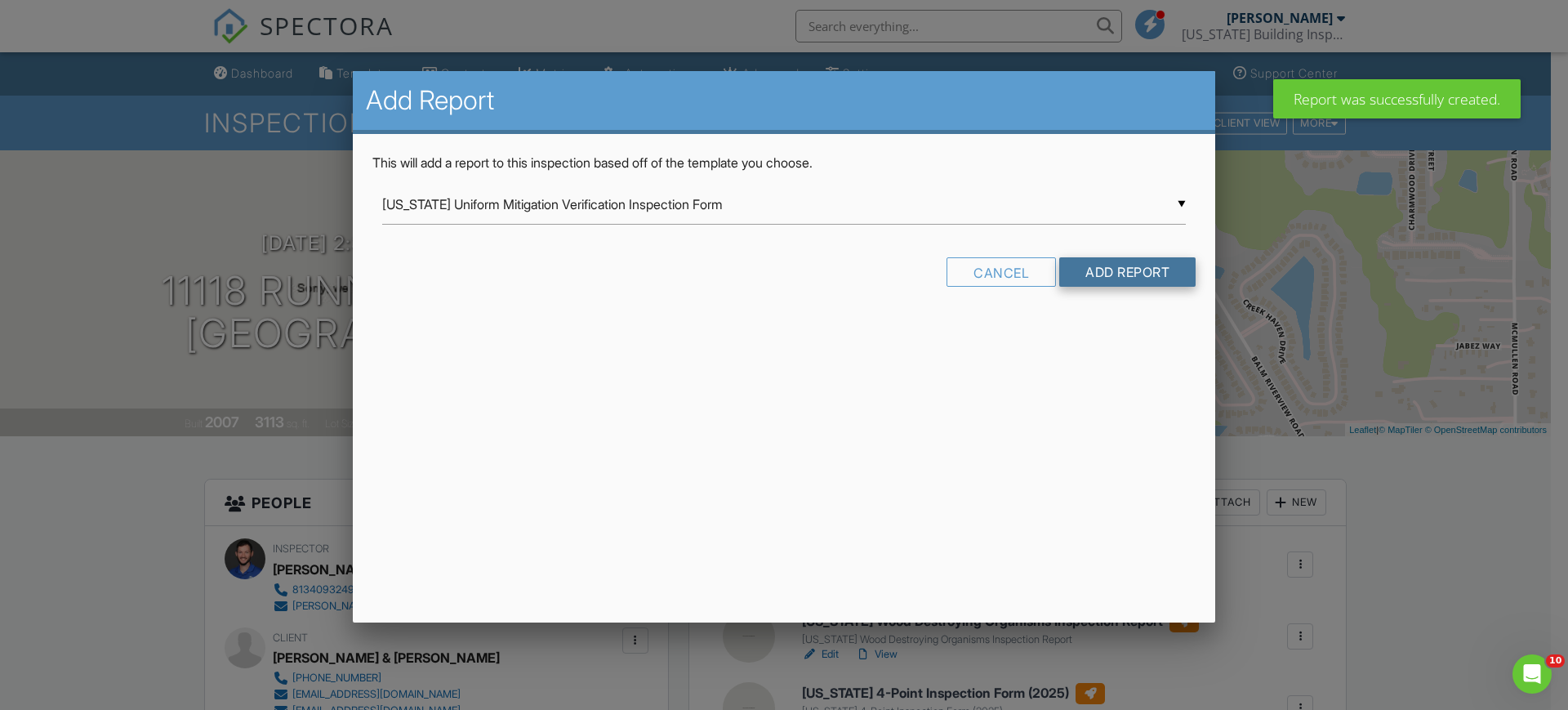
click at [1142, 263] on input "Add Report" at bounding box center [1128, 272] width 136 height 30
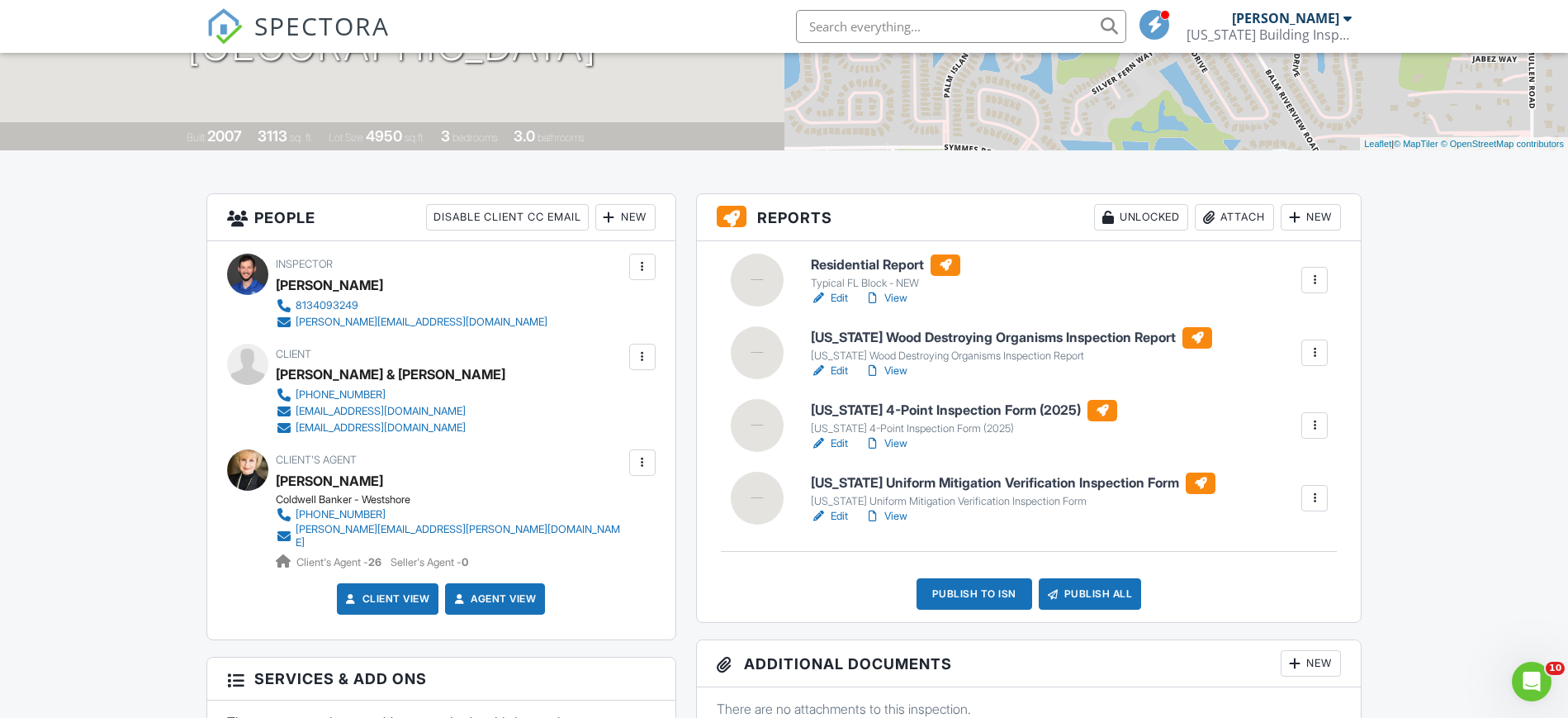
scroll to position [310, 0]
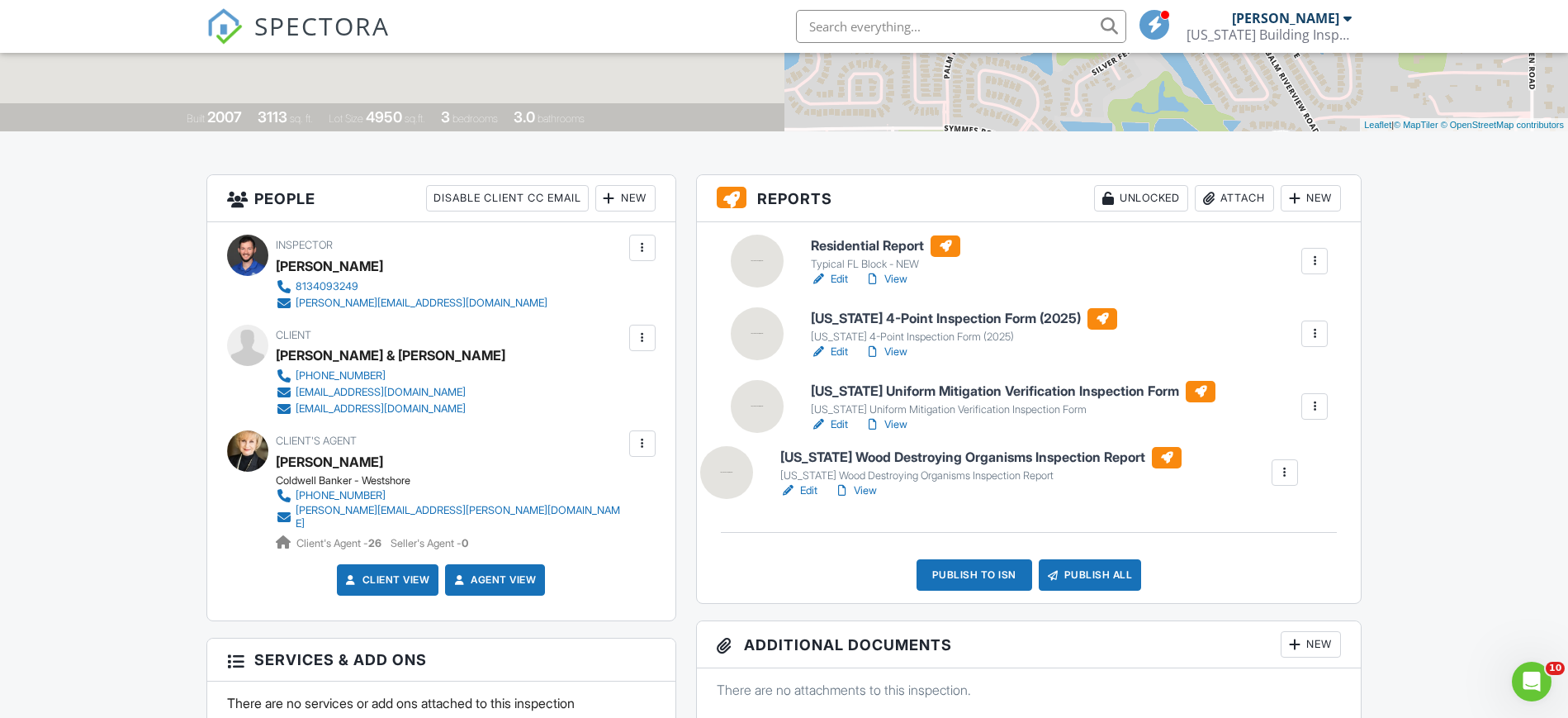
drag, startPoint x: 1317, startPoint y: 331, endPoint x: 1286, endPoint y: 470, distance: 142.4
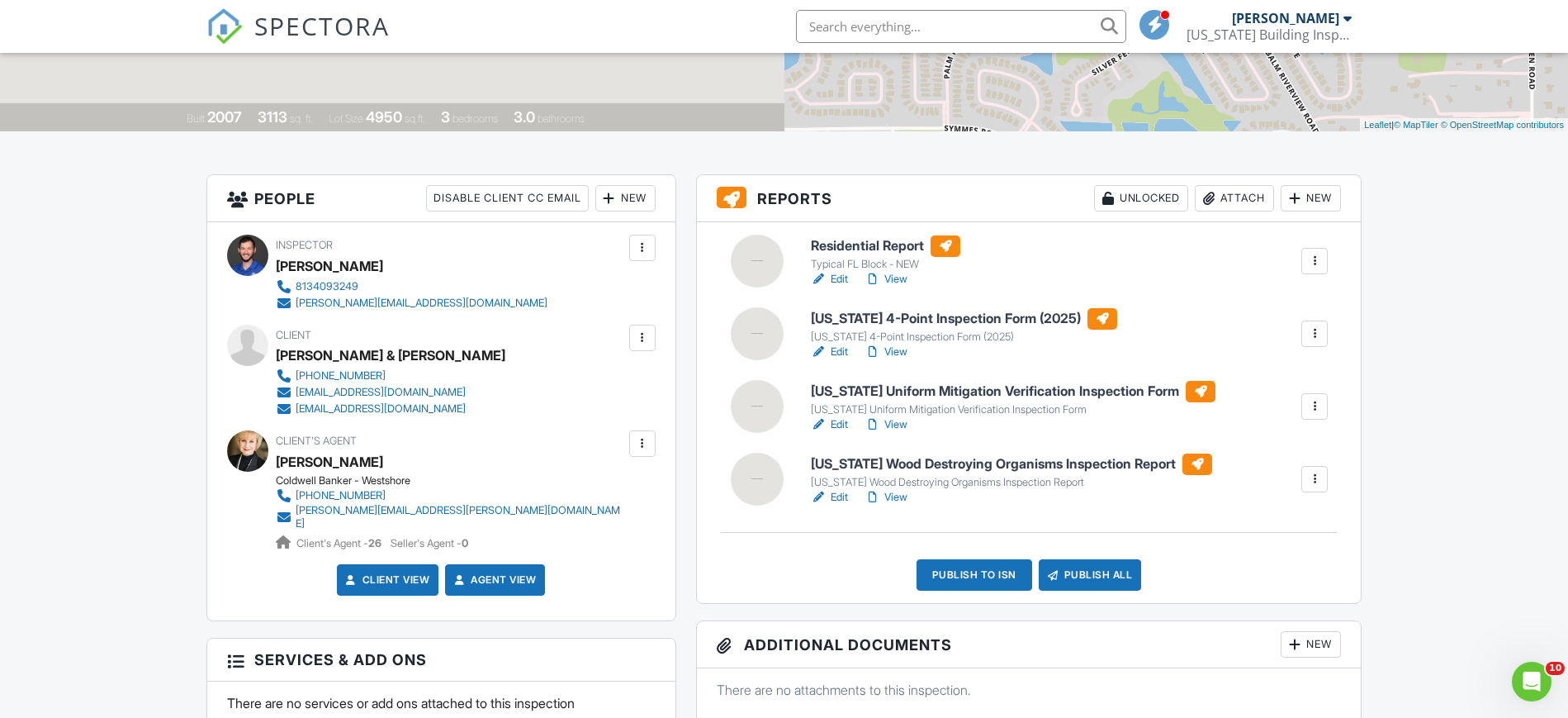
click at [839, 419] on link "Edit" at bounding box center [829, 424] width 37 height 17
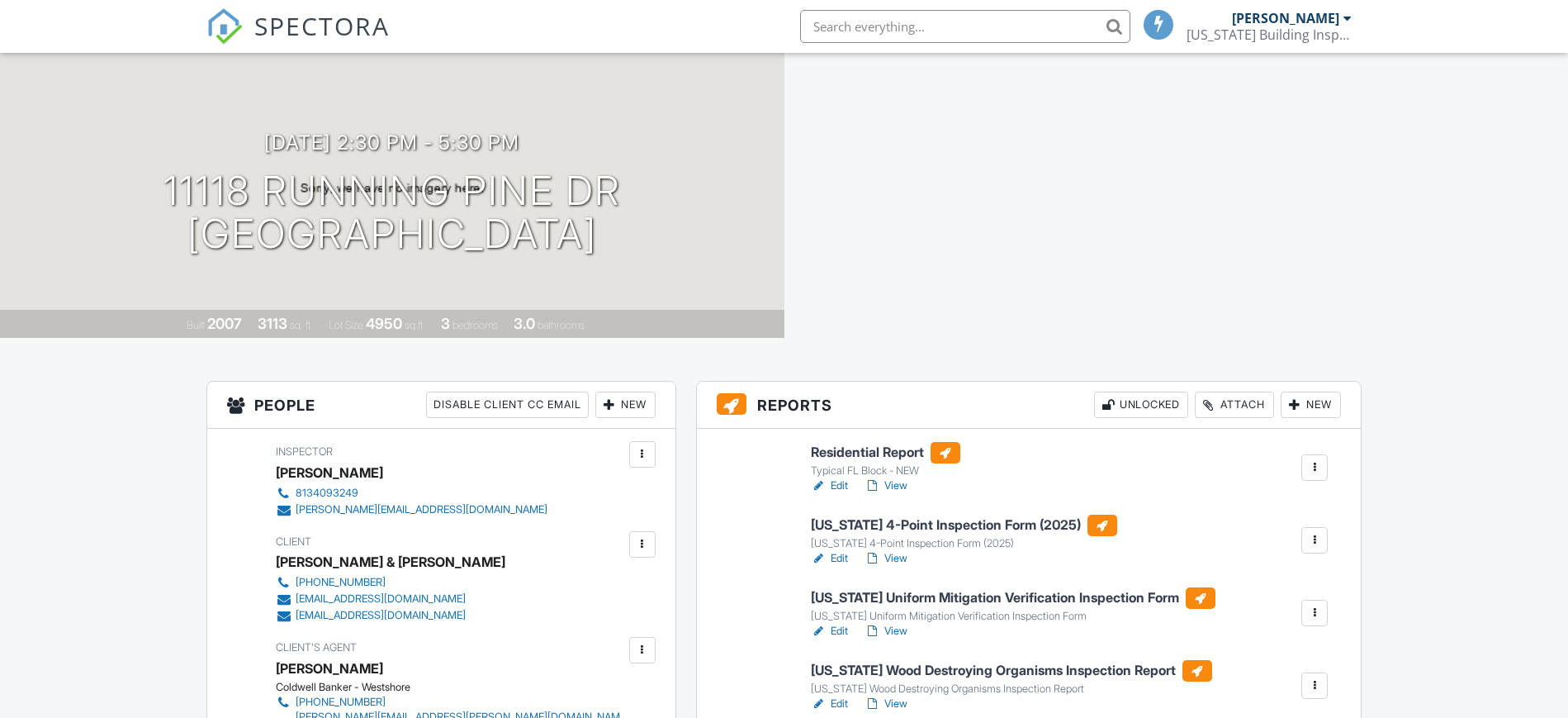
scroll to position [104, 0]
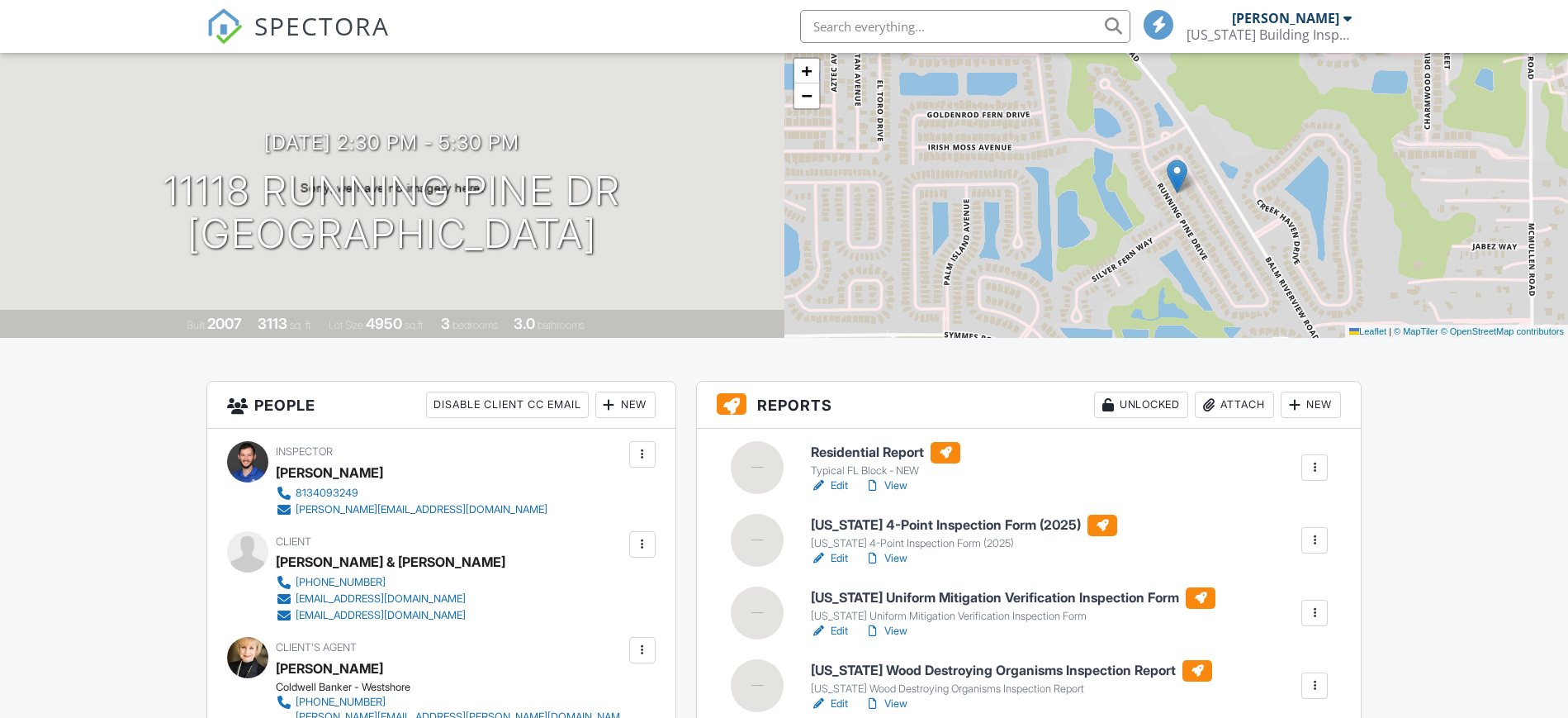
click at [838, 557] on link "Edit" at bounding box center [829, 558] width 37 height 17
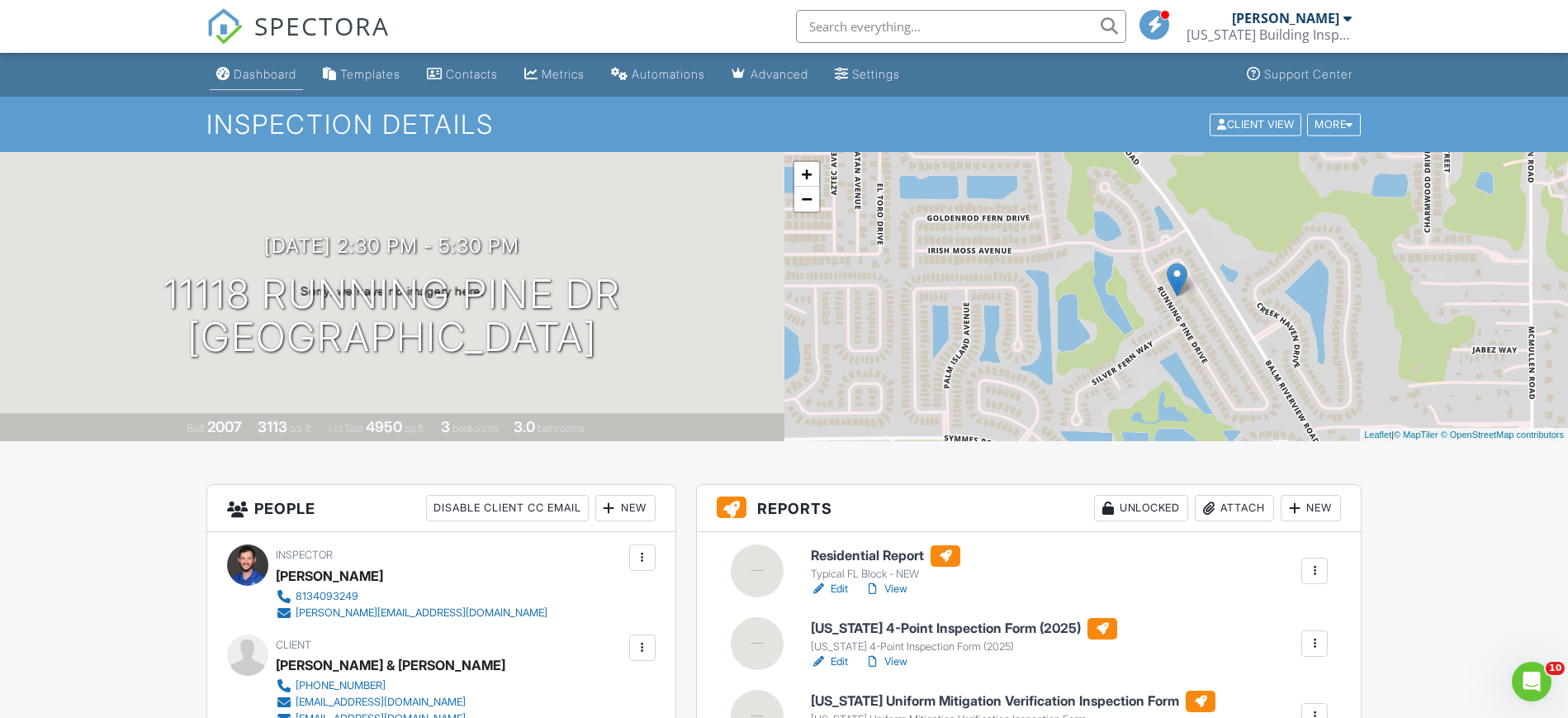
click at [260, 73] on div "Dashboard" at bounding box center [265, 74] width 63 height 14
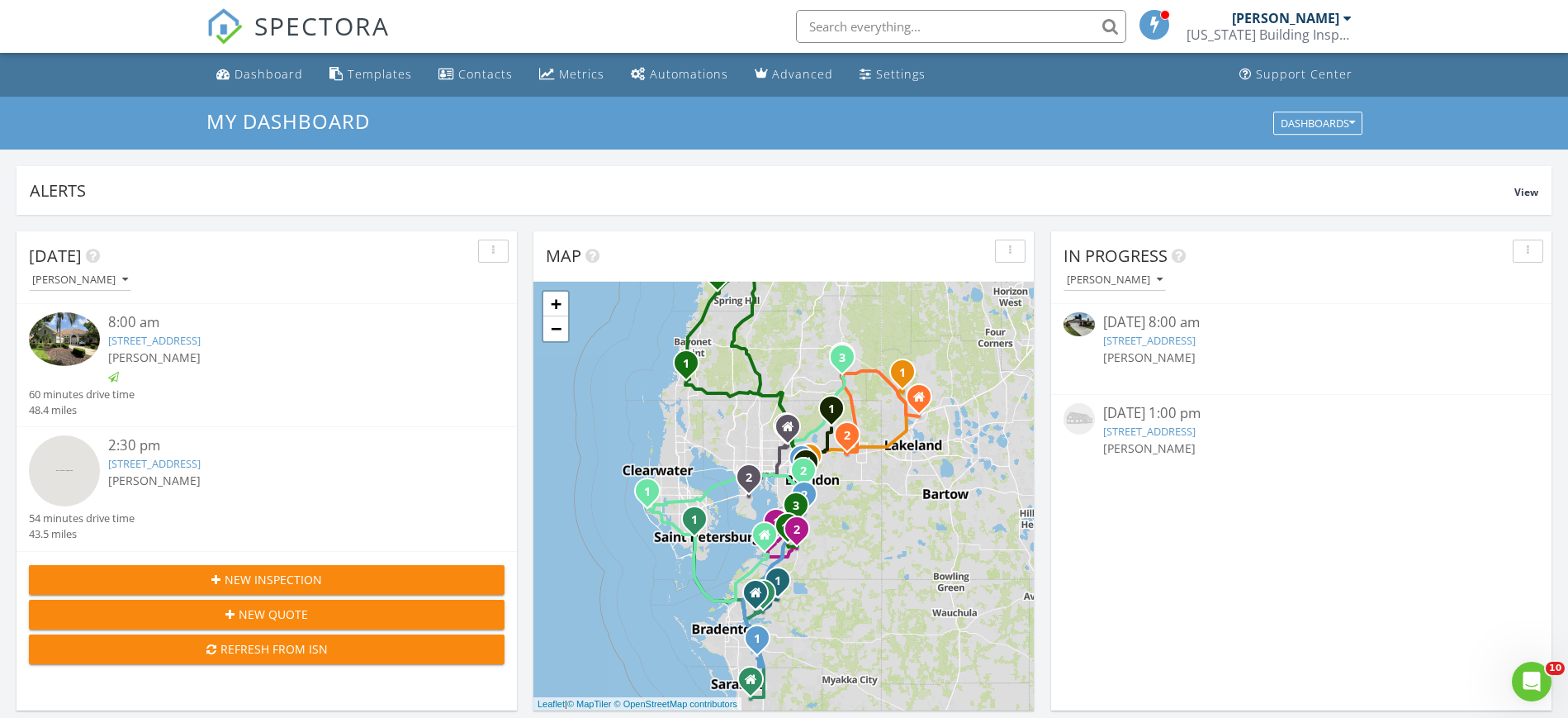
click at [1165, 337] on link "913 El Rancho Dr, Sun City Center, FL 33573" at bounding box center [1150, 340] width 93 height 15
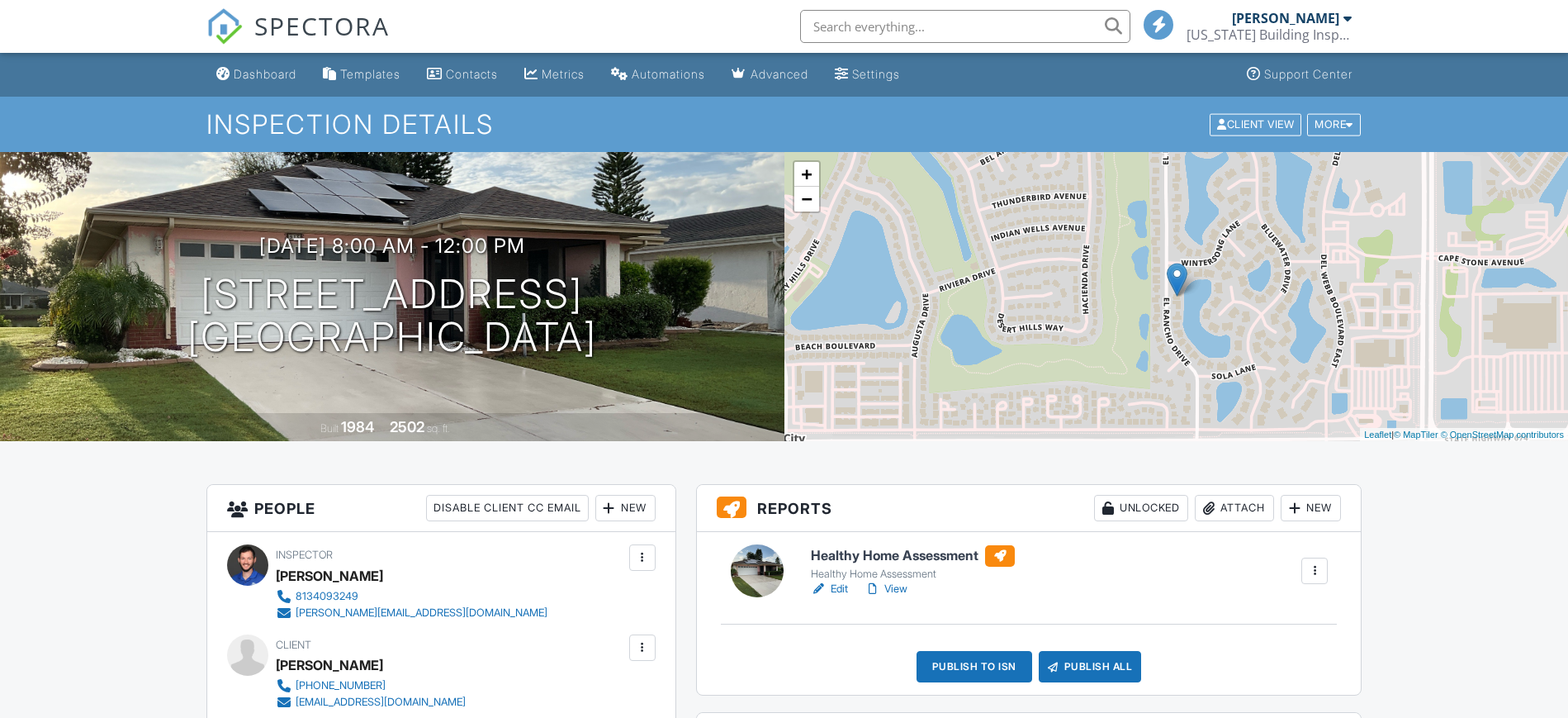
click at [842, 585] on link "Edit" at bounding box center [829, 589] width 37 height 17
click at [1093, 673] on div "Publish All" at bounding box center [1090, 667] width 104 height 32
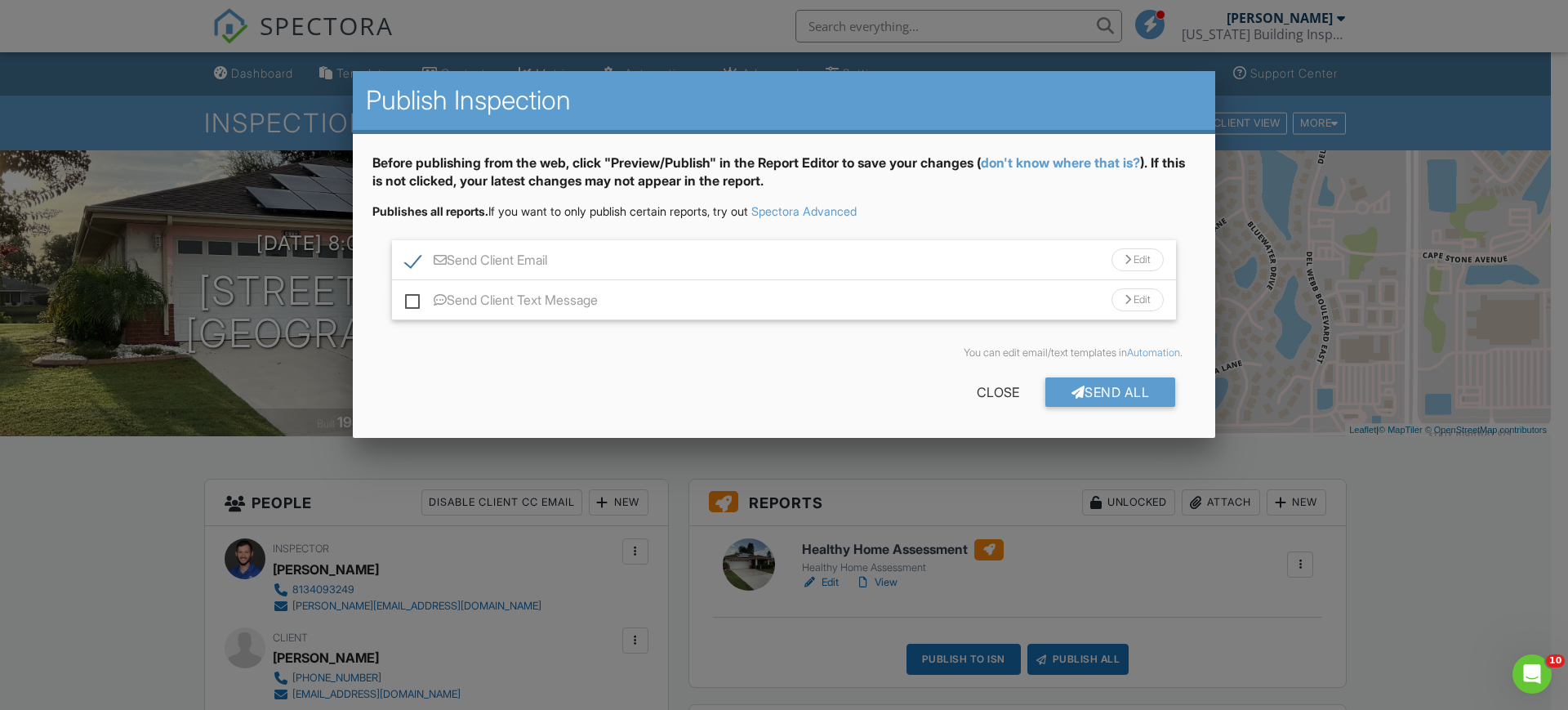
click at [406, 265] on label "Send Client Email" at bounding box center [476, 262] width 142 height 20
checkbox input "false"
click at [1112, 382] on div "Send All" at bounding box center [1110, 392] width 130 height 30
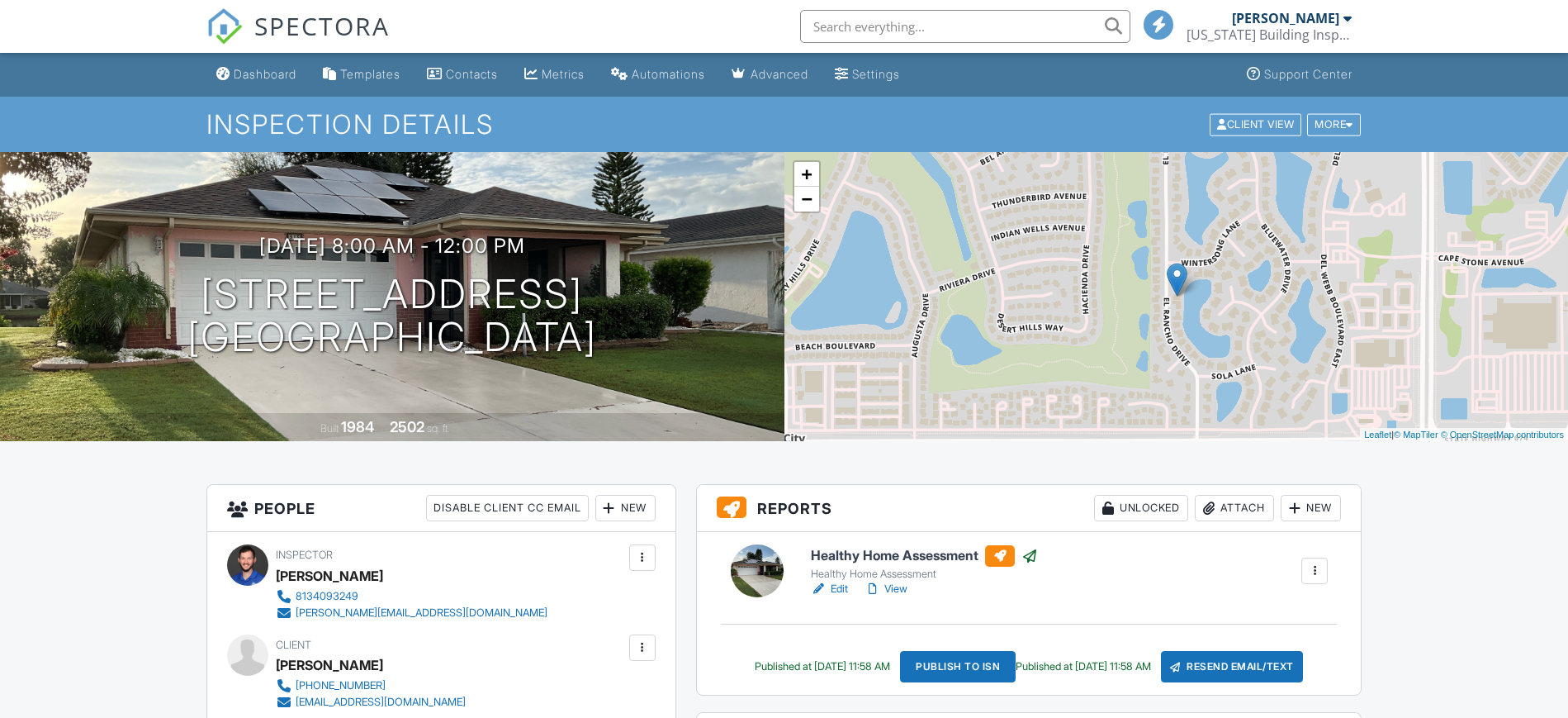
click at [248, 76] on div "Dashboard" at bounding box center [265, 74] width 63 height 14
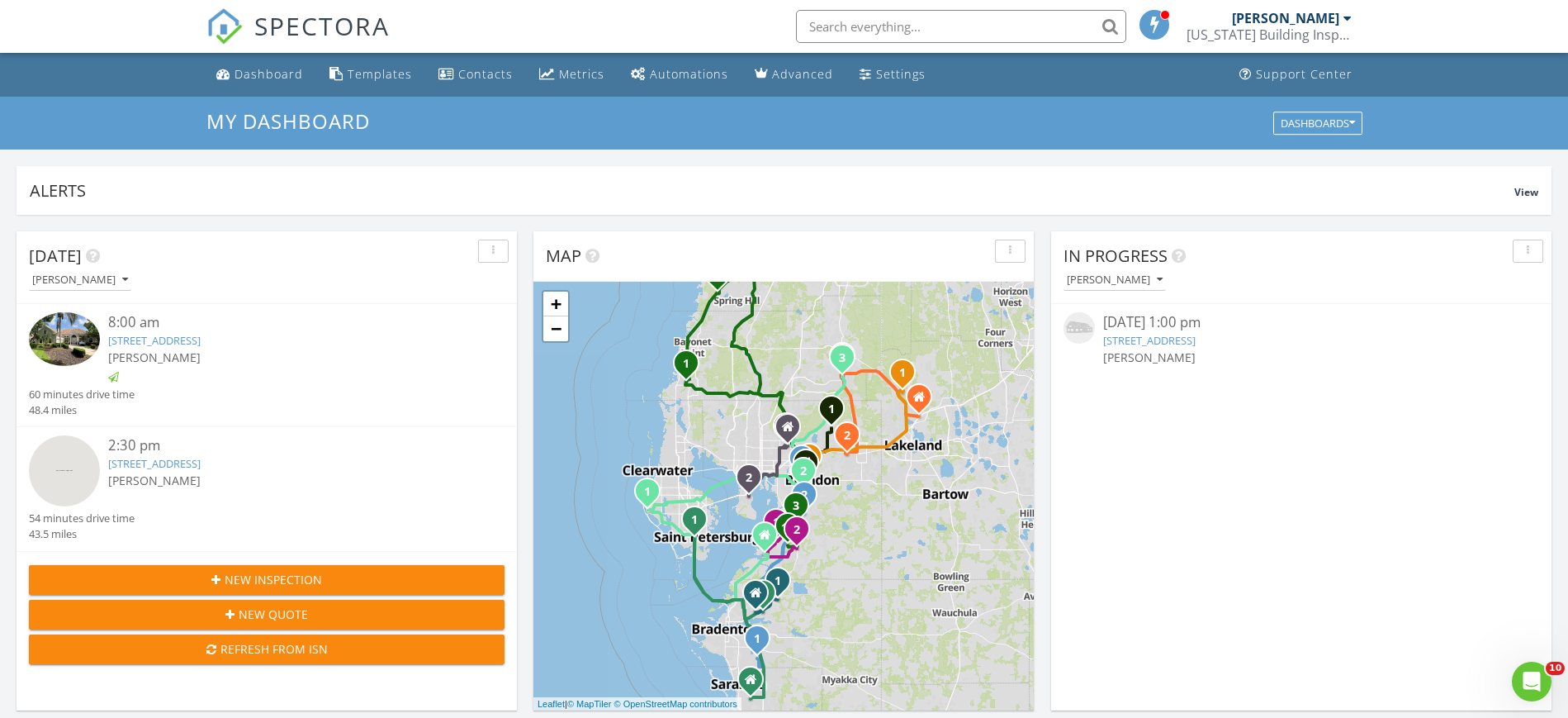
click at [959, 37] on input "text" at bounding box center [961, 27] width 330 height 33
paste input "24811 Gun Smoke Drive"
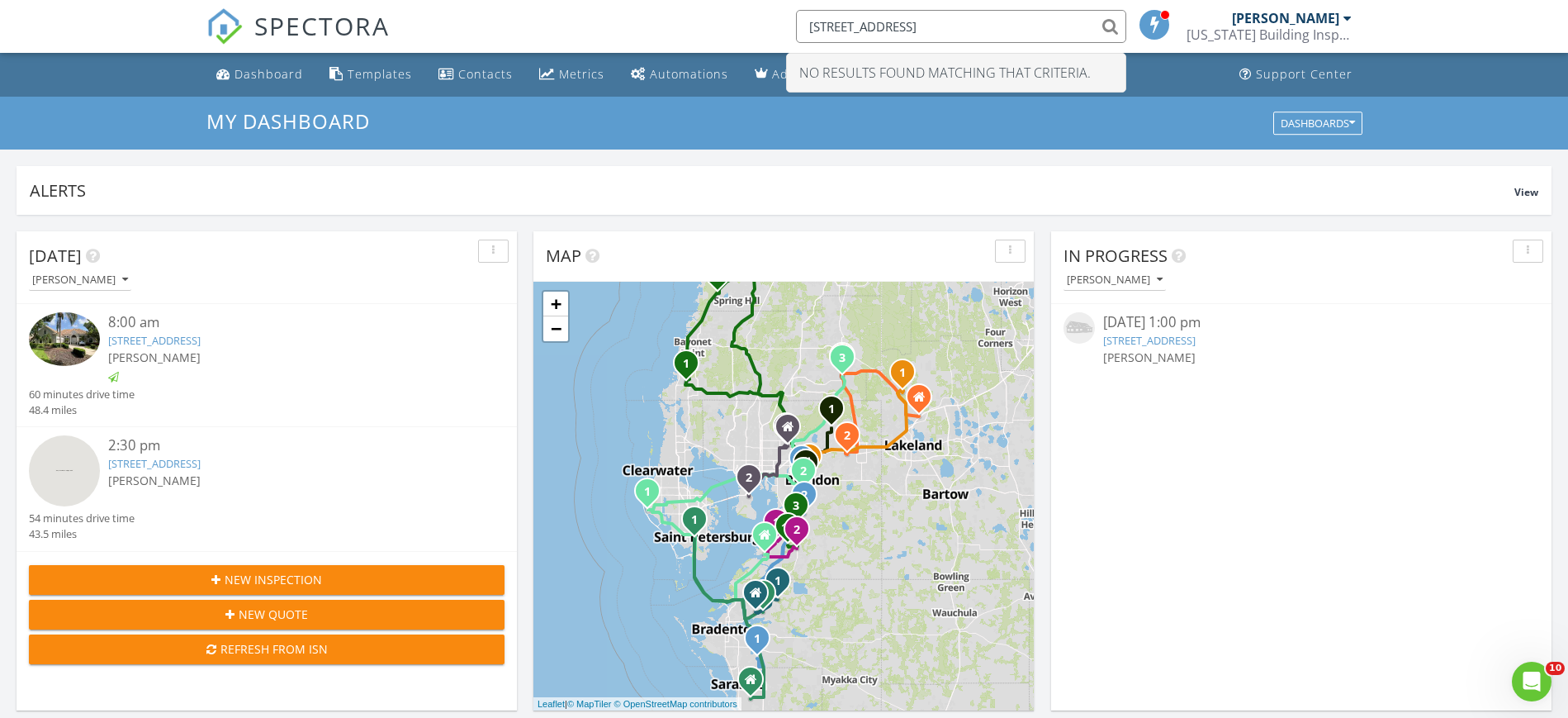
drag, startPoint x: 920, startPoint y: 26, endPoint x: 999, endPoint y: 19, distance: 79.3
click at [999, 19] on input "24811 Gun Smoke Drive" at bounding box center [961, 27] width 330 height 33
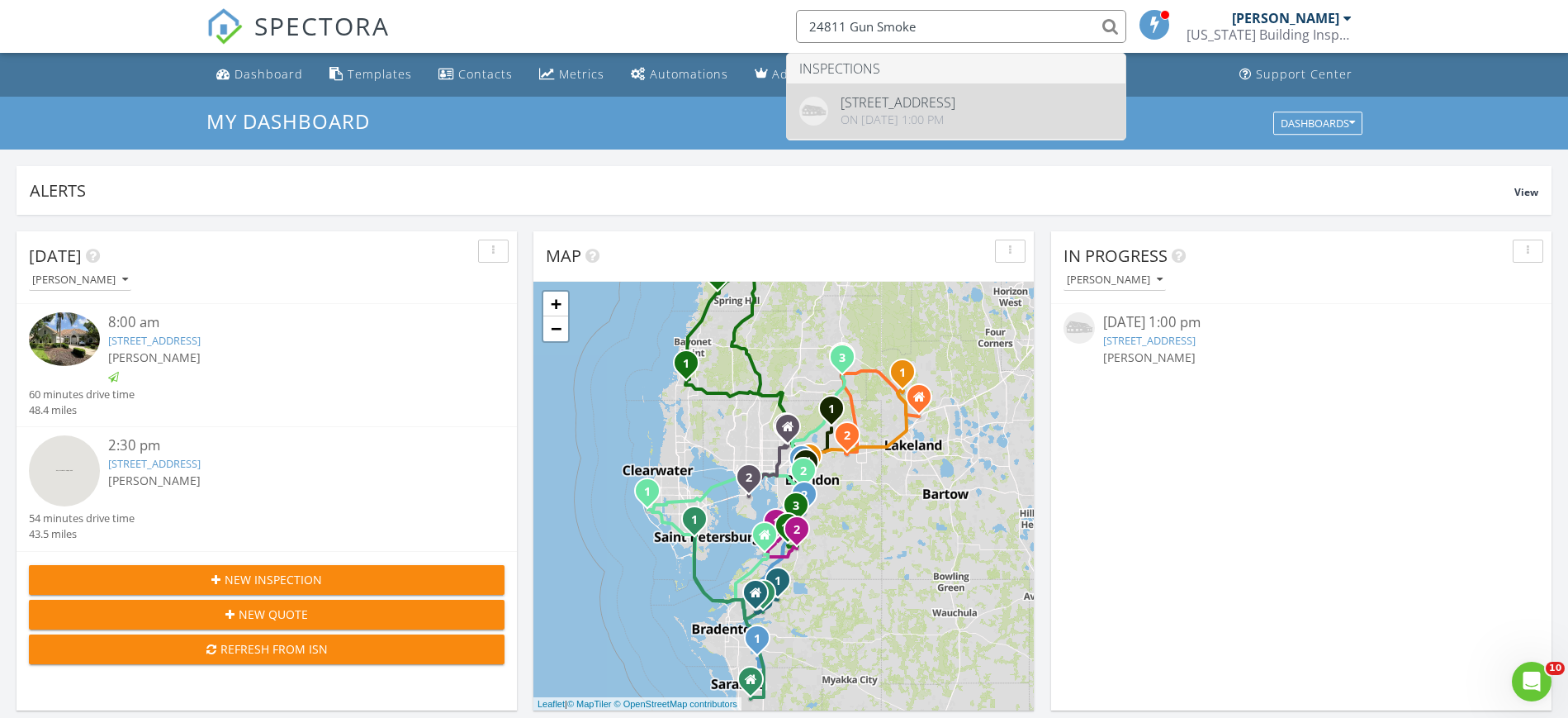
type input "24811 Gun Smoke"
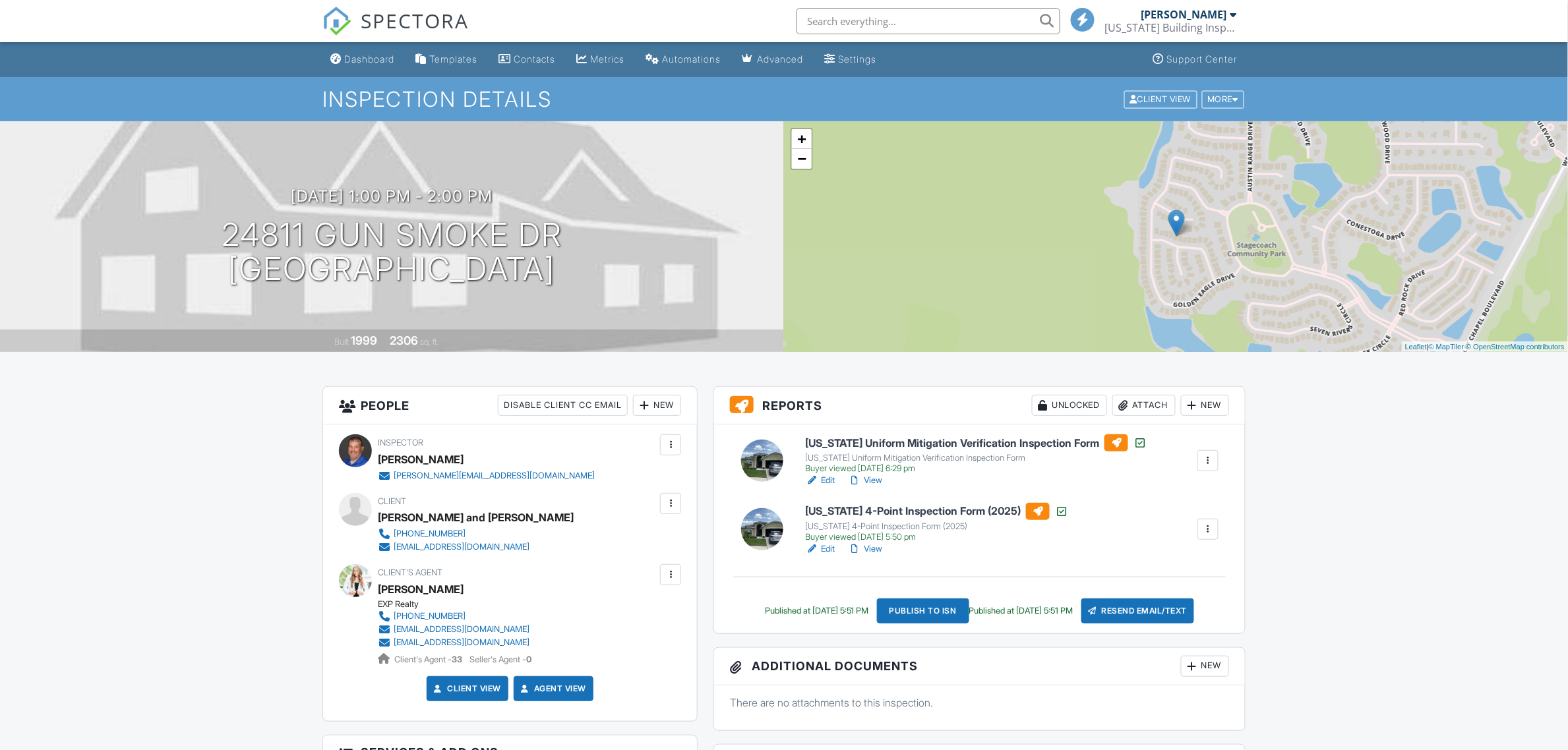
click at [878, 552] on link "View" at bounding box center [865, 549] width 34 height 13
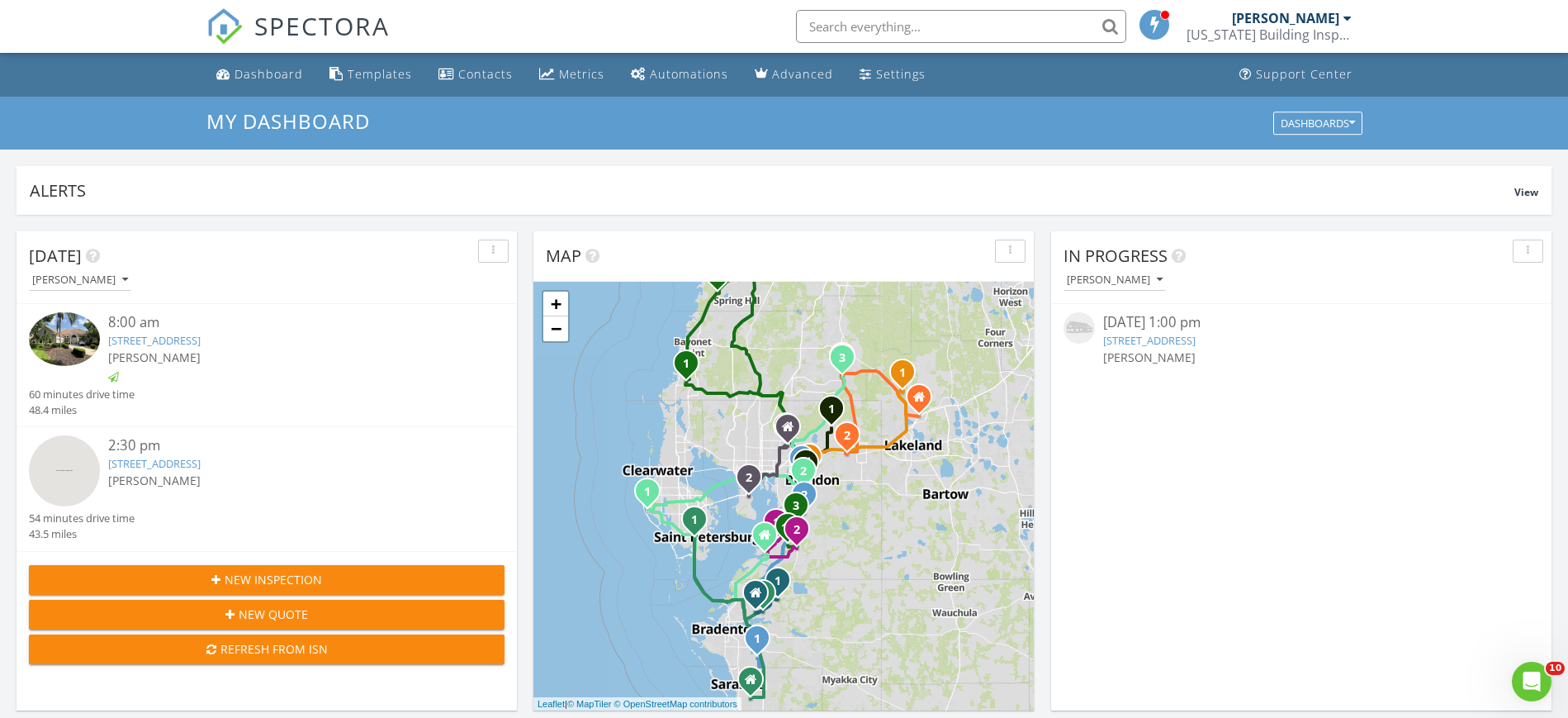
click at [896, 22] on input "text" at bounding box center [961, 27] width 330 height 33
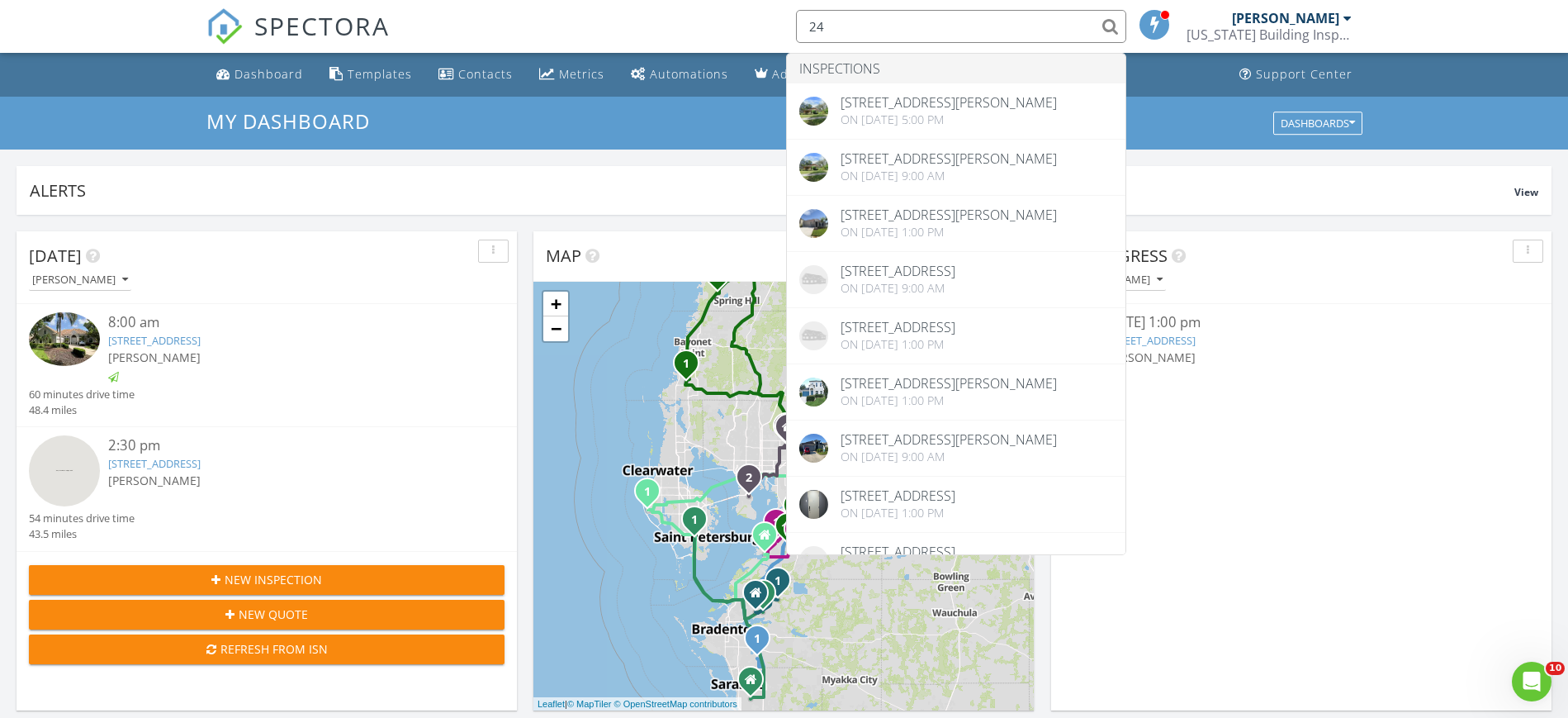
type input "2"
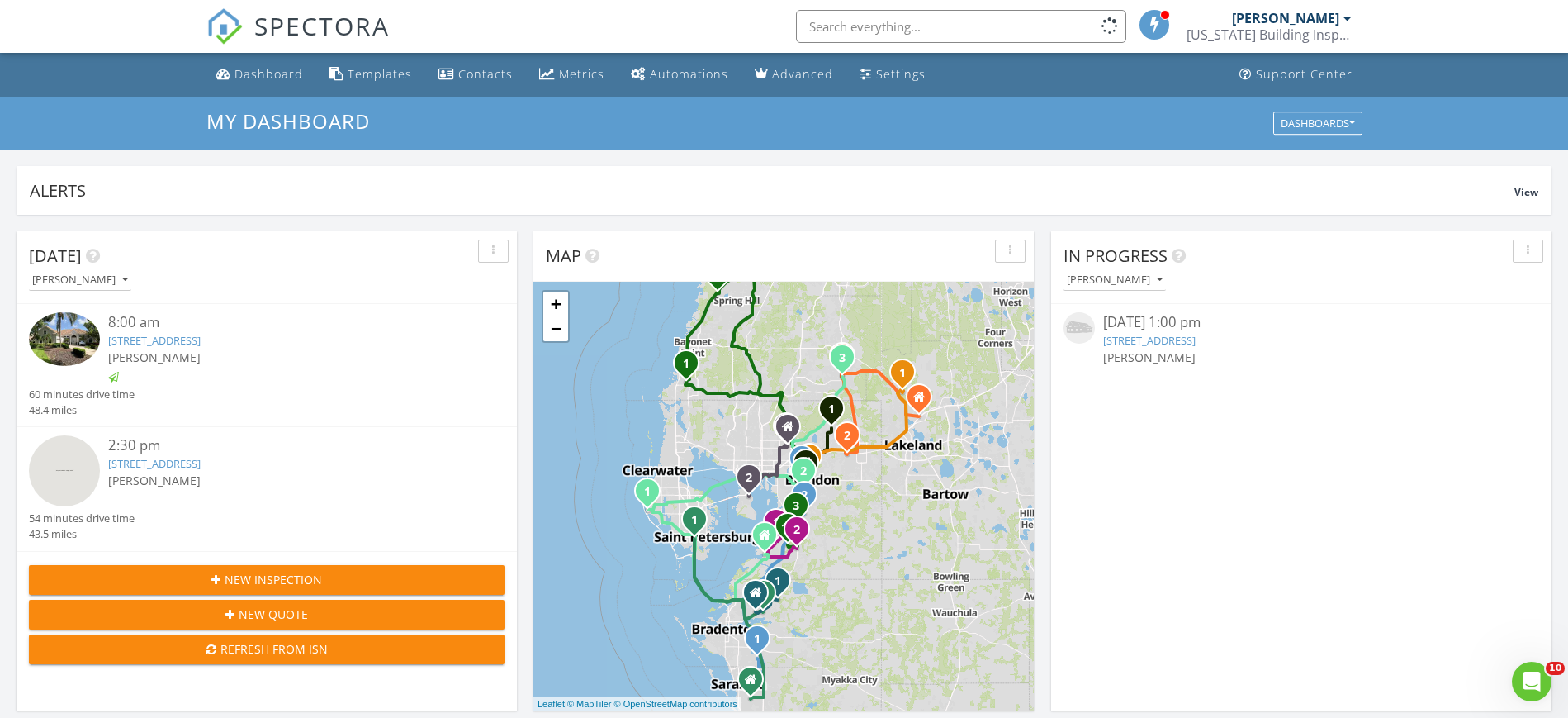
paste input "24811 Gun Smoke Drive"
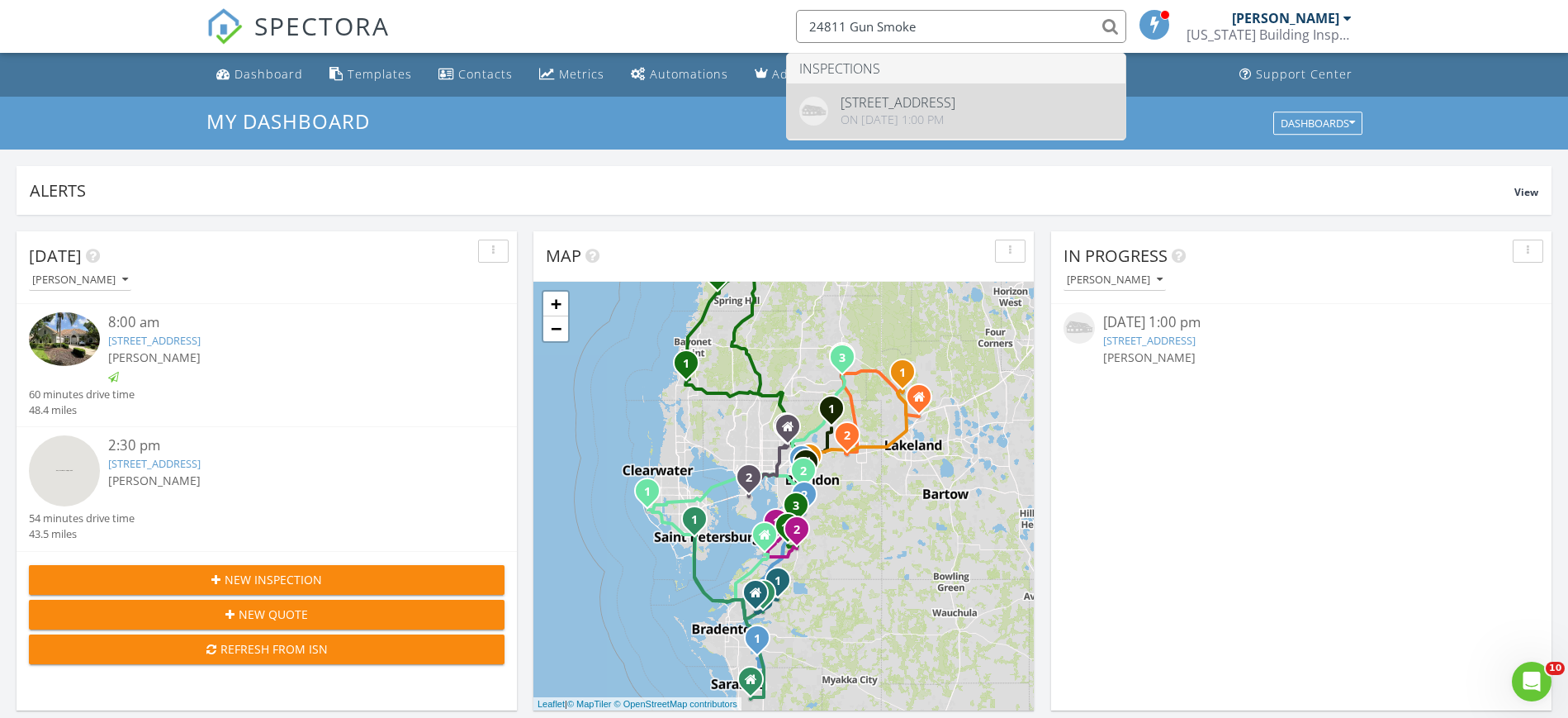
type input "24811 Gun Smoke"
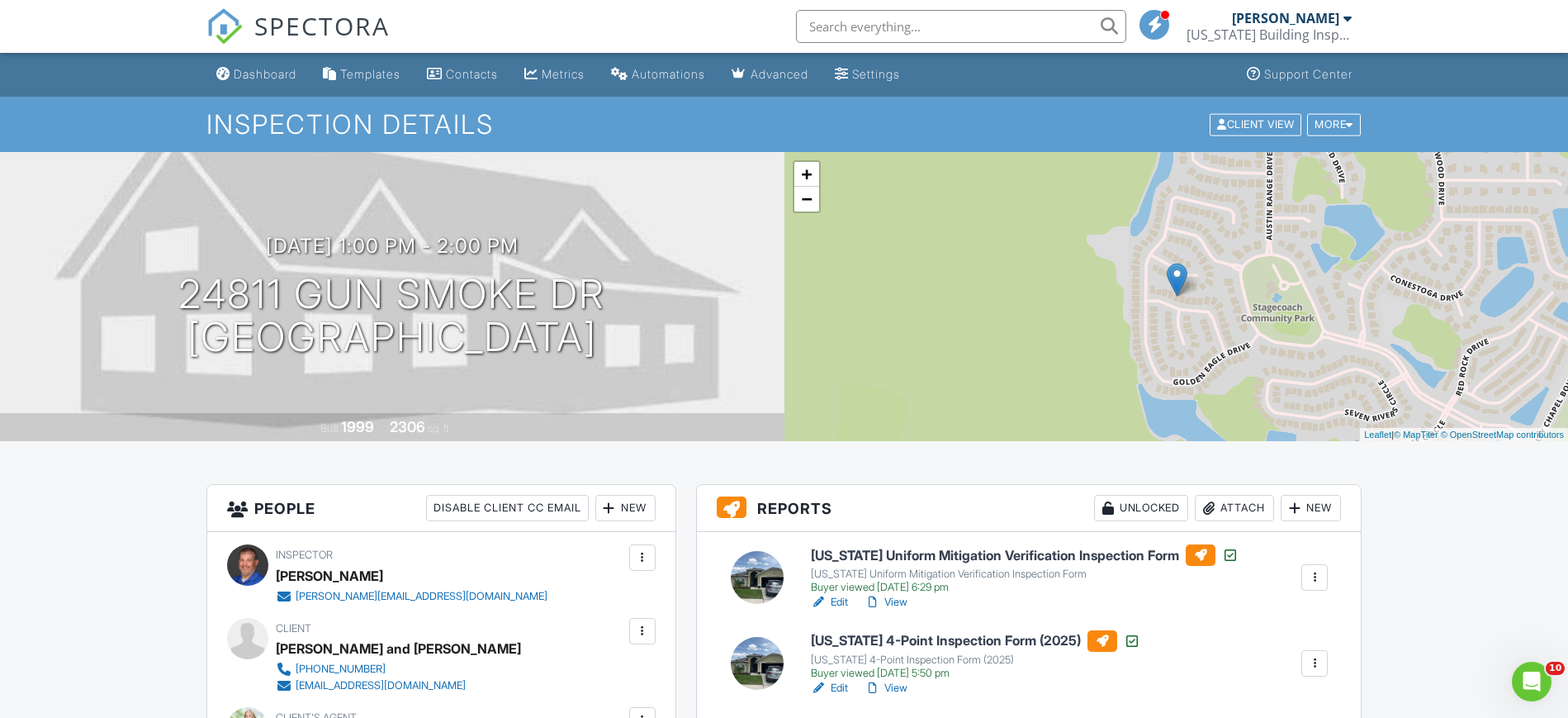
click at [896, 689] on link "View" at bounding box center [886, 688] width 43 height 17
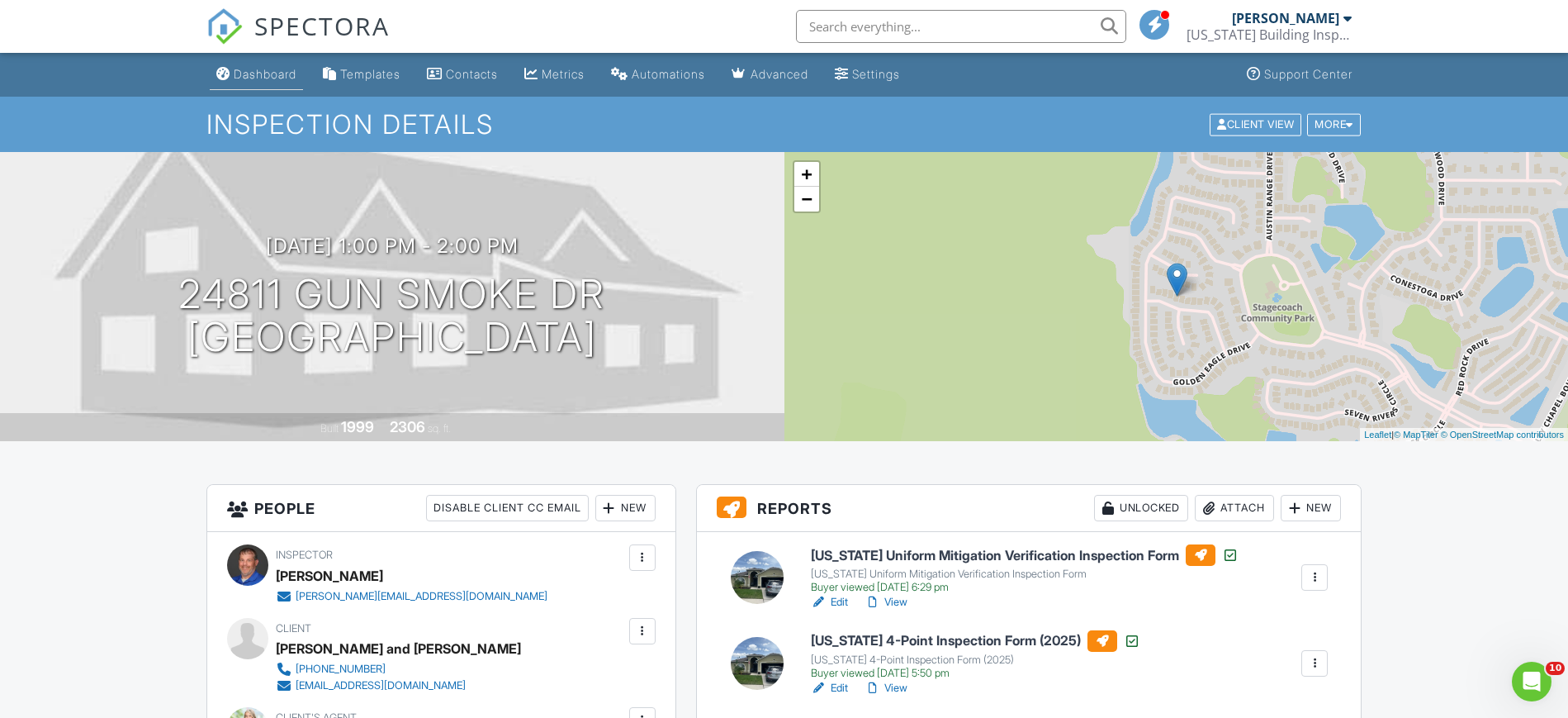
click at [235, 76] on div "Dashboard" at bounding box center [265, 74] width 63 height 14
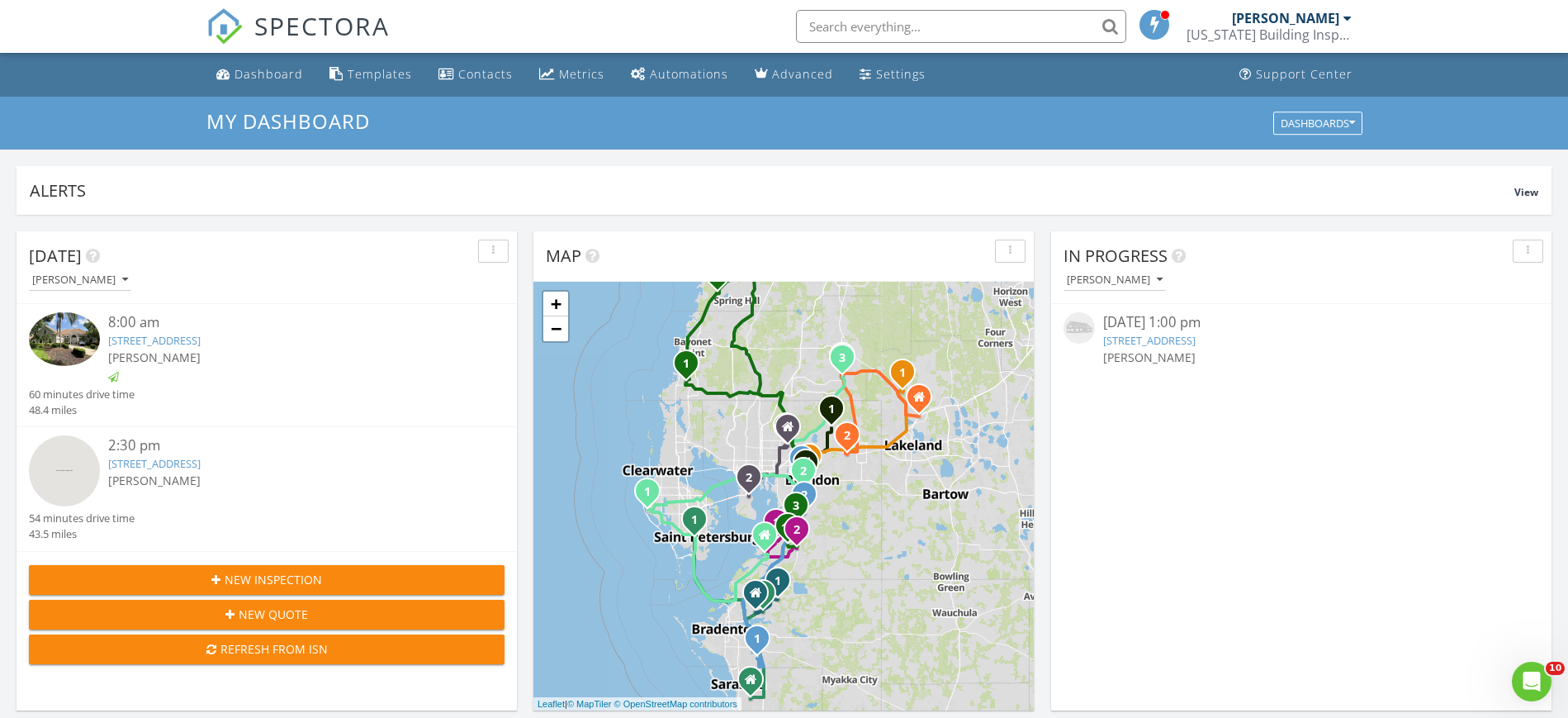
click at [908, 21] on input "text" at bounding box center [961, 27] width 330 height 33
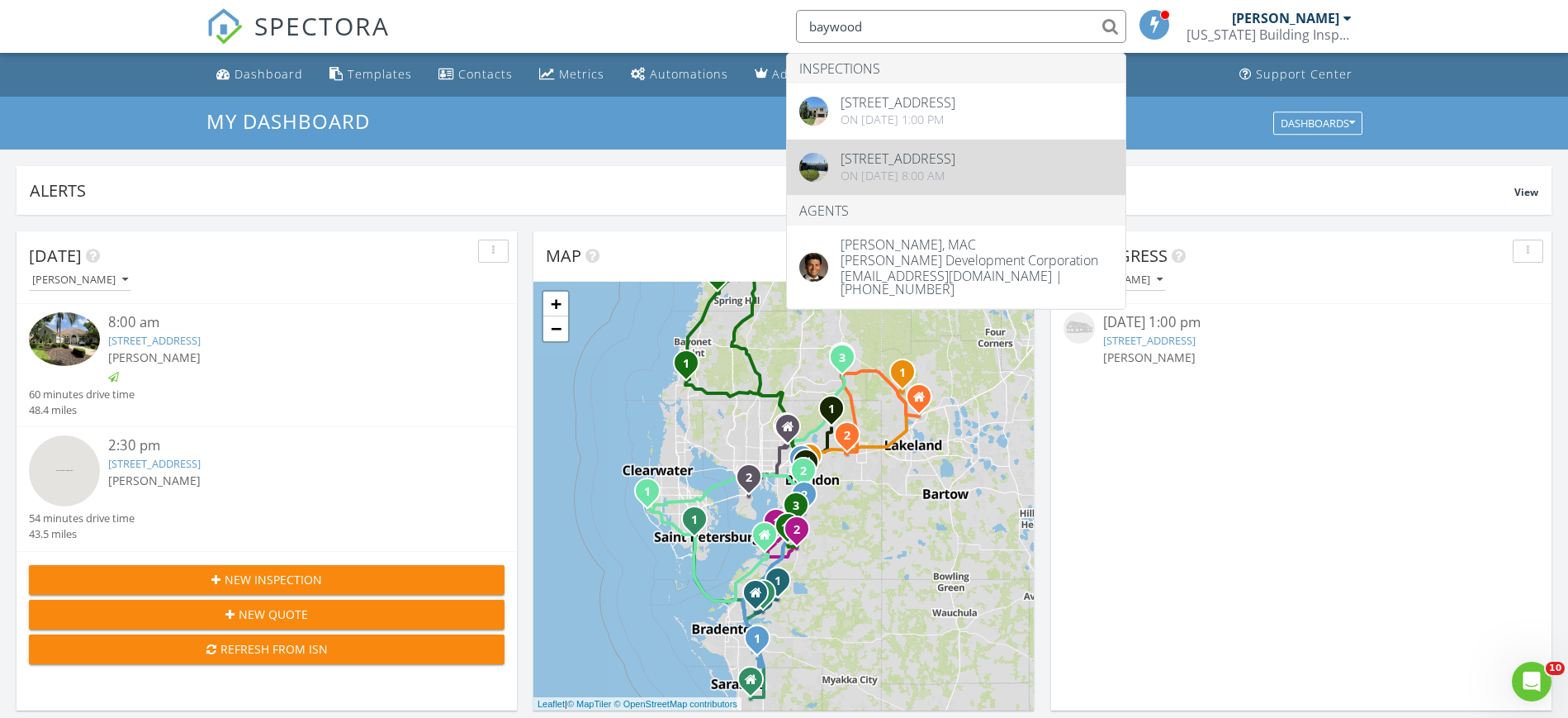
type input "baywood"
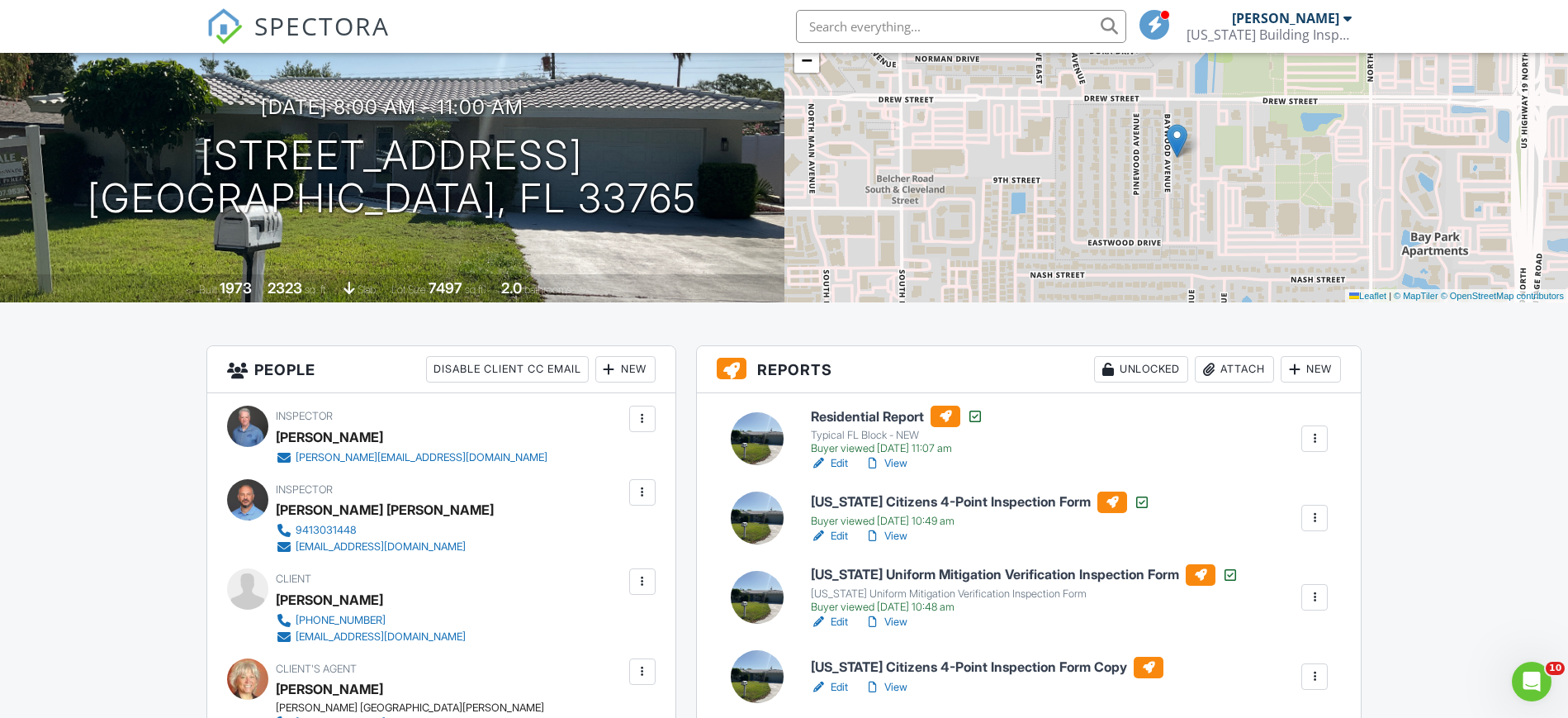
scroll to position [104, 0]
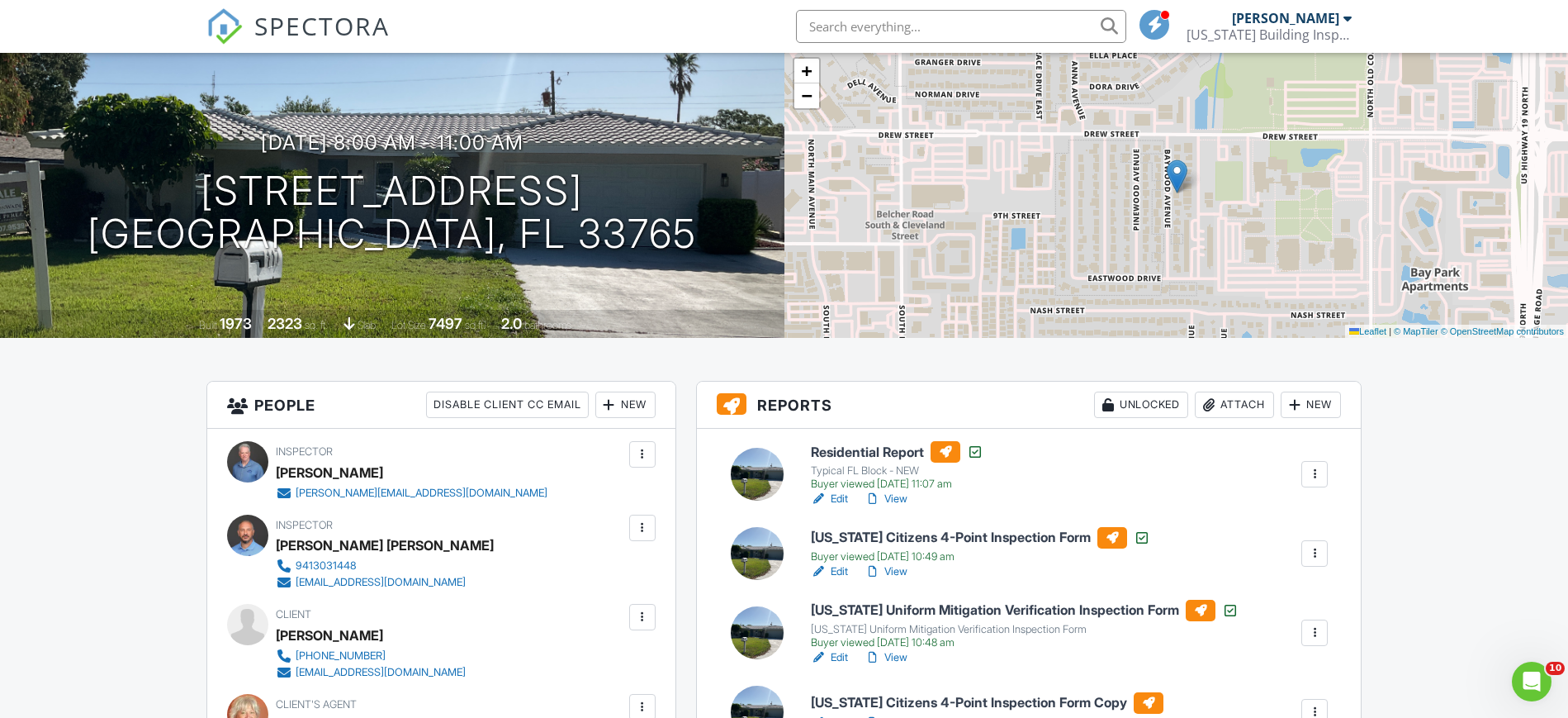
click at [697, 495] on div "Reports Unlocked Attach New Residential Report Typical FL Block - NEW Buyer vie…" at bounding box center [1030, 608] width 667 height 455
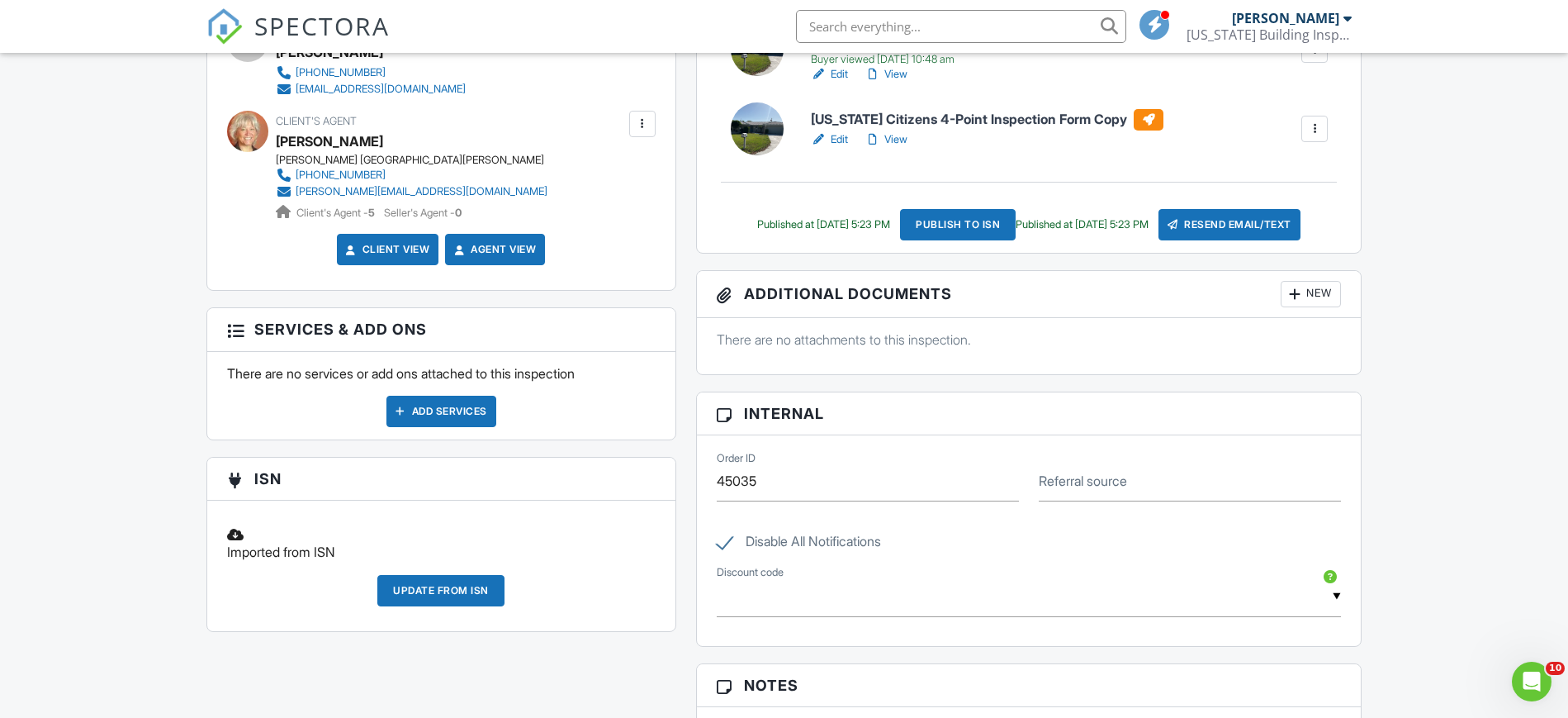
scroll to position [0, 0]
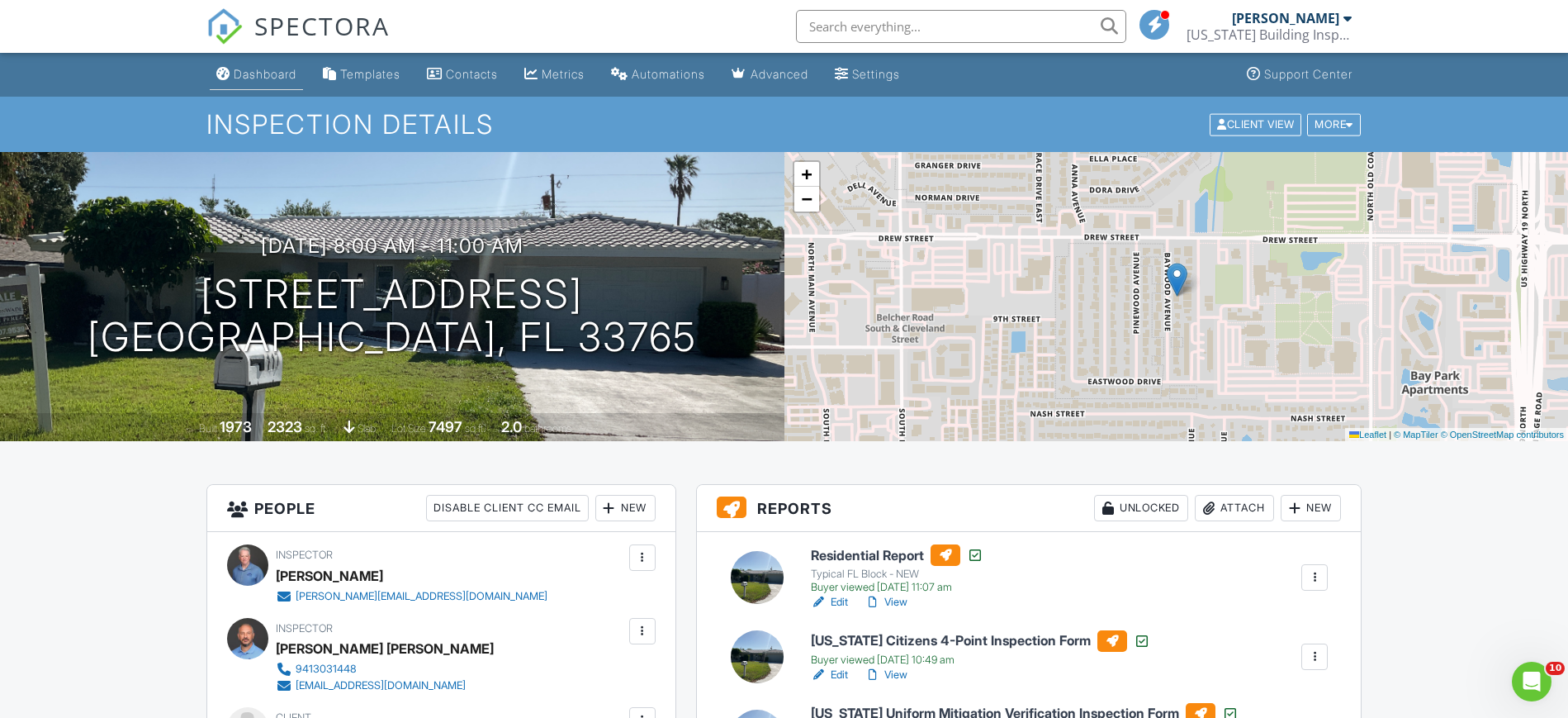
click at [259, 85] on link "Dashboard" at bounding box center [256, 75] width 94 height 31
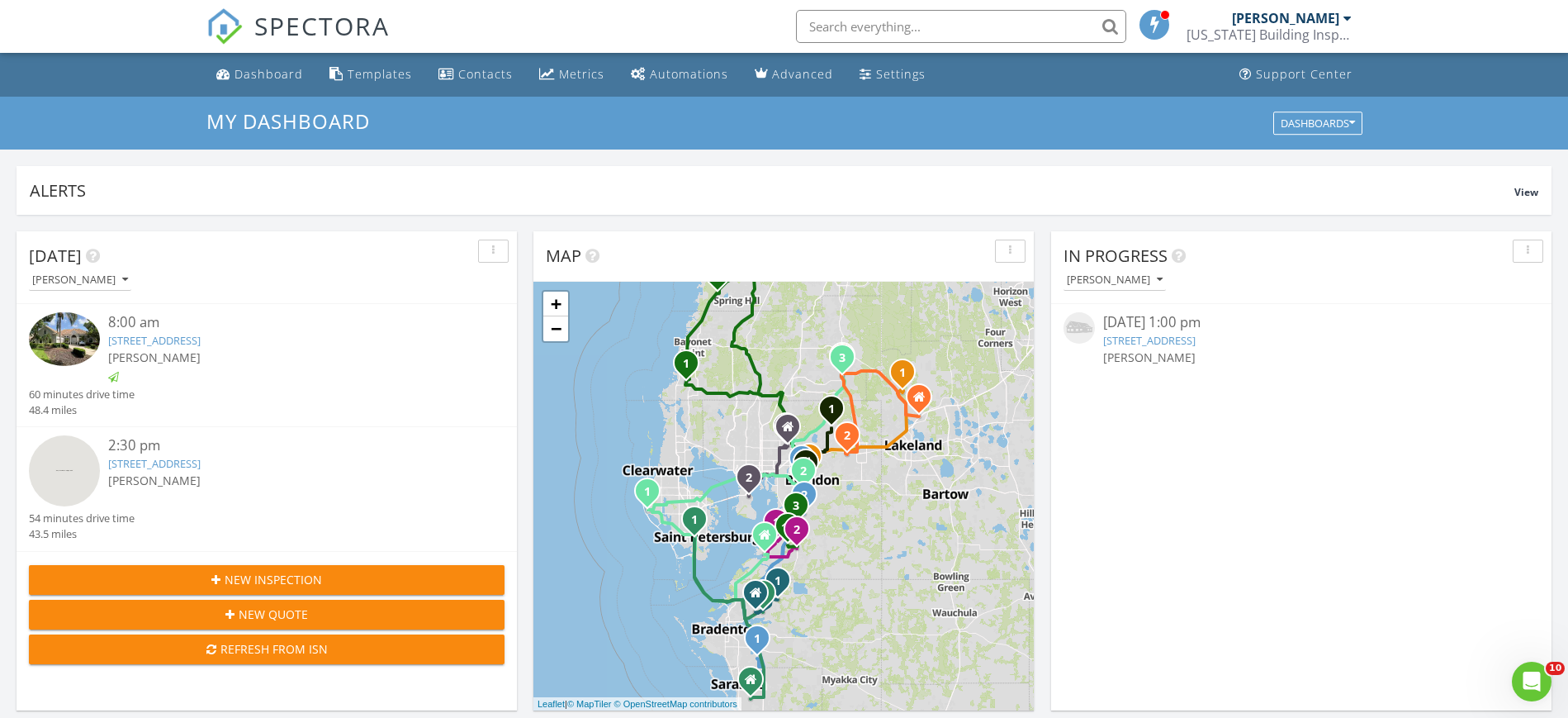
click at [868, 22] on input "text" at bounding box center [961, 27] width 330 height 33
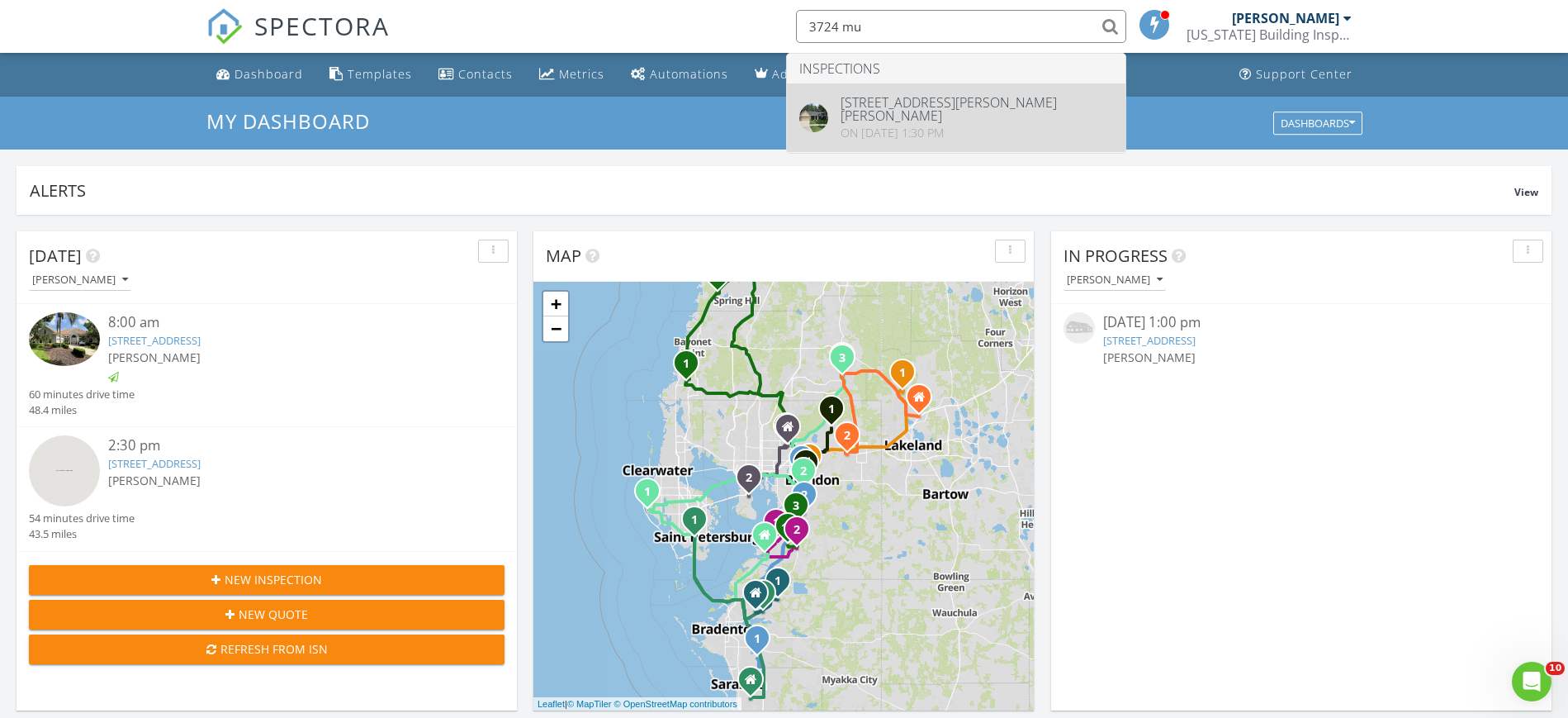
type input "3724 mu"
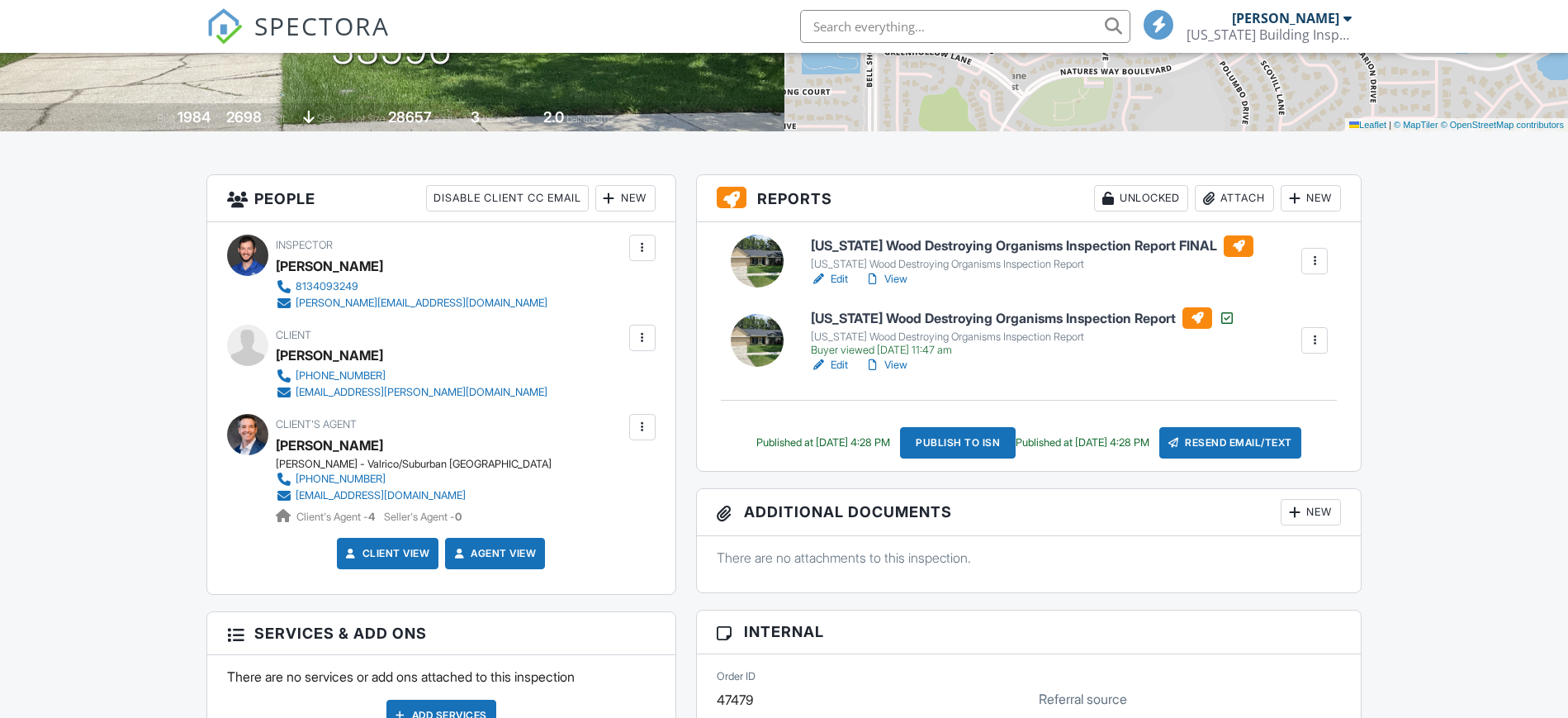
click at [908, 281] on link "View" at bounding box center [886, 279] width 43 height 17
